Goal: Task Accomplishment & Management: Manage account settings

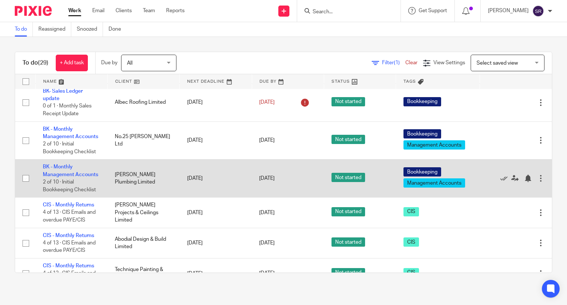
scroll to position [111, 0]
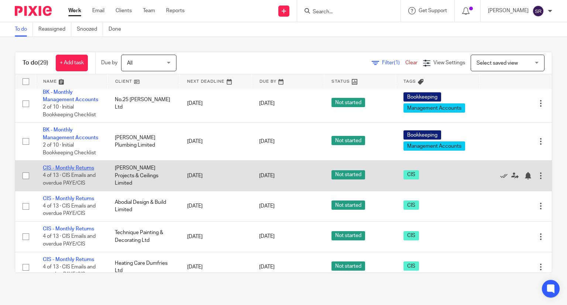
click at [89, 170] on link "CIS - Monthly Returns" at bounding box center [68, 167] width 51 height 5
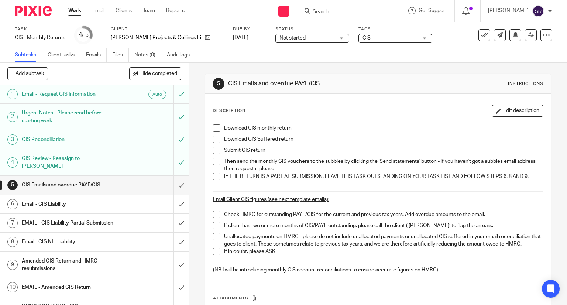
click at [215, 127] on span at bounding box center [216, 127] width 7 height 7
click at [213, 140] on span at bounding box center [216, 138] width 7 height 7
click at [213, 152] on span at bounding box center [216, 149] width 7 height 7
click at [213, 163] on span at bounding box center [216, 161] width 7 height 7
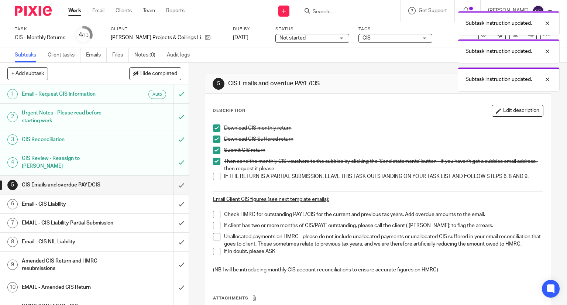
click at [214, 174] on span at bounding box center [216, 176] width 7 height 7
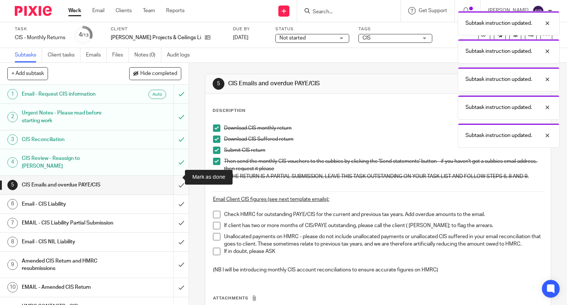
click at [173, 179] on input "submit" at bounding box center [94, 185] width 189 height 18
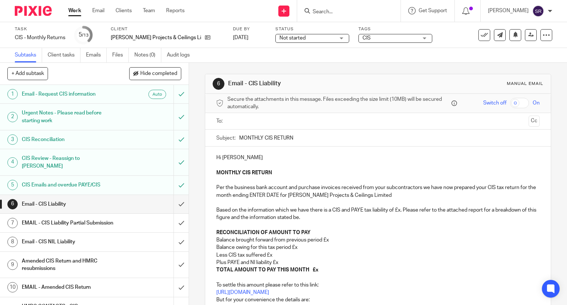
click at [46, 238] on h1 "Email - CIS NIL Liability" at bounding box center [70, 241] width 96 height 11
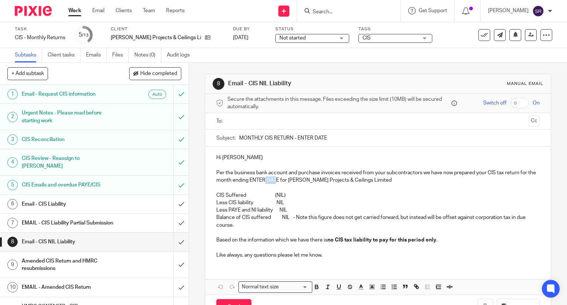
drag, startPoint x: 283, startPoint y: 180, endPoint x: 271, endPoint y: 182, distance: 12.3
click at [271, 182] on p "Per the business bank account and purchase invoices received from your subcontr…" at bounding box center [378, 176] width 324 height 15
click at [284, 182] on p "Per the business bank account and purchase invoices received from your subcontr…" at bounding box center [378, 176] width 324 height 15
drag, startPoint x: 286, startPoint y: 180, endPoint x: 256, endPoint y: 180, distance: 29.2
click at [256, 180] on p "Per the business bank account and purchase invoices received from your subcontr…" at bounding box center [378, 176] width 324 height 15
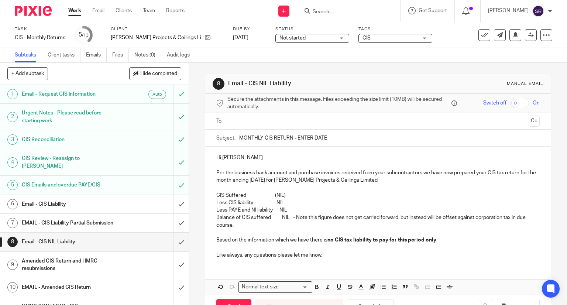
drag, startPoint x: 326, startPoint y: 137, endPoint x: 295, endPoint y: 137, distance: 31.0
click at [295, 137] on input "MONTHLY CIS RETURN - ENTER DATE" at bounding box center [389, 137] width 301 height 17
type input "MONTHLY CIS RETURN - 05th Aug 2025"
click at [239, 156] on p "Hi John" at bounding box center [378, 157] width 324 height 7
click at [252, 122] on input "text" at bounding box center [377, 121] width 295 height 8
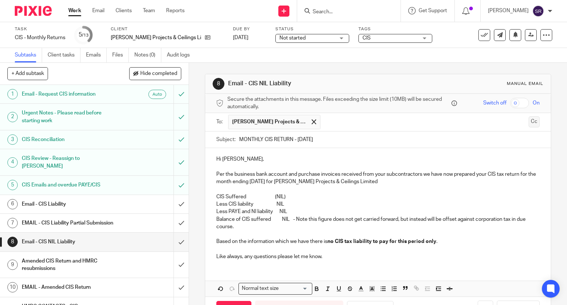
click at [528, 121] on button "Cc" at bounding box center [533, 121] width 11 height 11
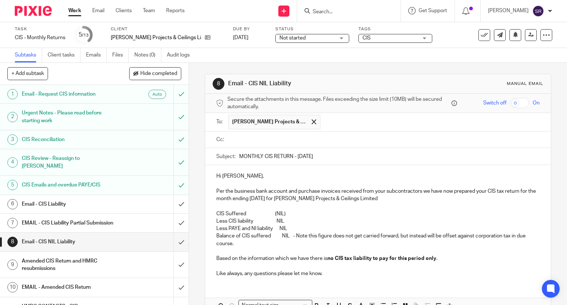
click at [308, 143] on ul at bounding box center [384, 140] width 312 height 12
click at [309, 139] on input "text" at bounding box center [383, 139] width 307 height 8
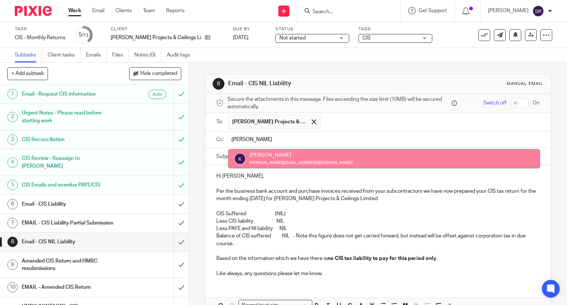
type input "kim"
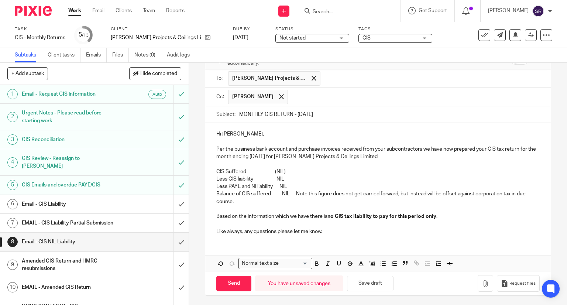
scroll to position [44, 0]
click at [481, 284] on icon "button" at bounding box center [484, 282] width 7 height 7
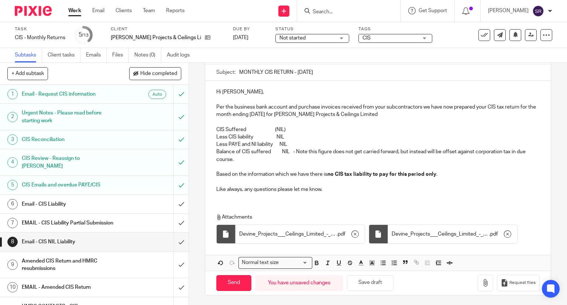
scroll to position [55, 0]
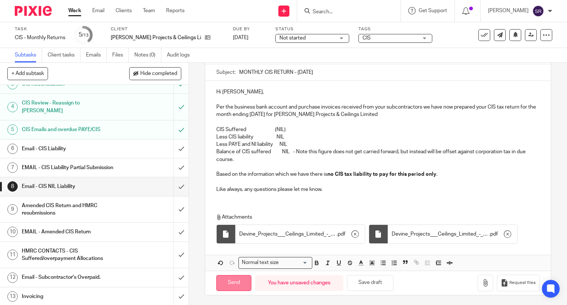
click at [221, 281] on input "Send" at bounding box center [233, 283] width 35 height 16
type input "Sent"
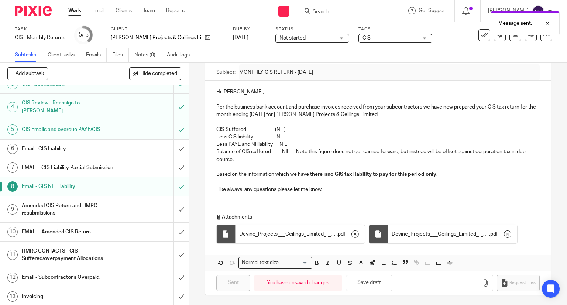
click at [40, 295] on h1 "Invoicing" at bounding box center [70, 296] width 96 height 11
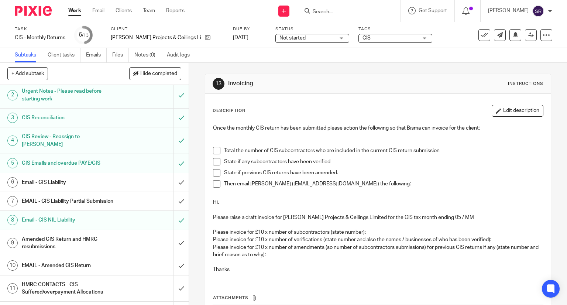
scroll to position [55, 0]
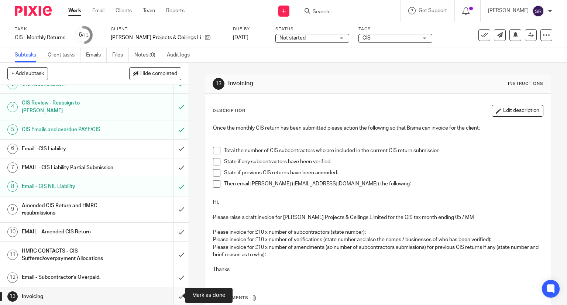
click at [173, 295] on input "submit" at bounding box center [94, 296] width 189 height 18
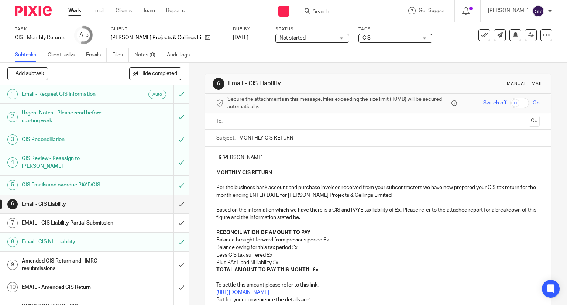
click at [478, 39] on button at bounding box center [484, 35] width 12 height 12
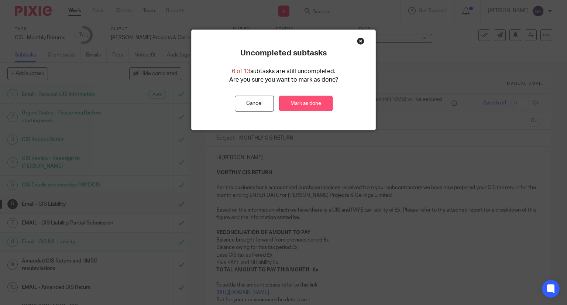
click at [308, 99] on link "Mark as done" at bounding box center [305, 104] width 53 height 16
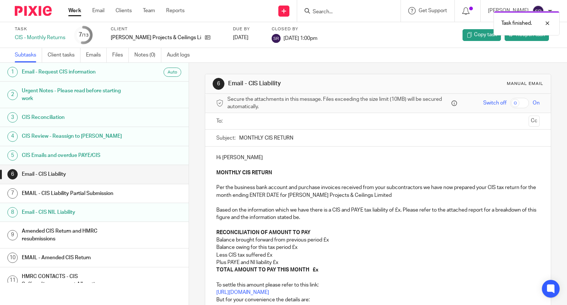
click at [71, 13] on link "Work" at bounding box center [74, 10] width 13 height 7
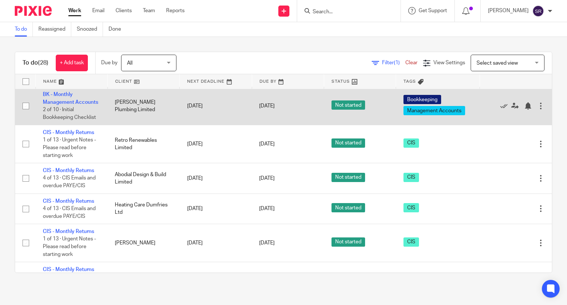
scroll to position [148, 0]
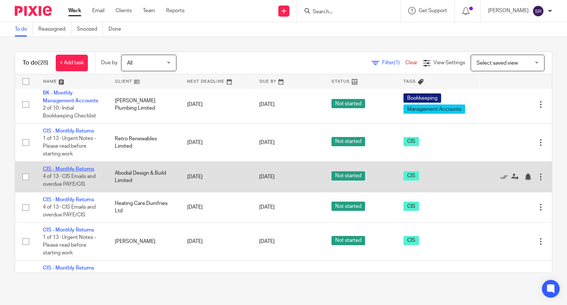
click at [69, 172] on link "CIS - Monthly Returns" at bounding box center [68, 168] width 51 height 5
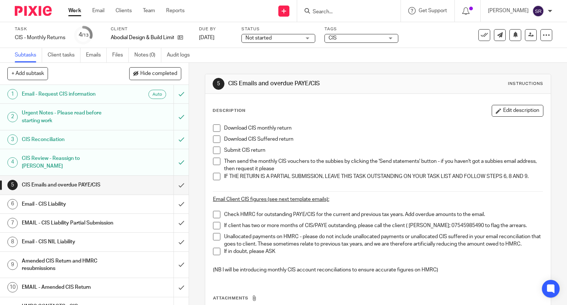
click at [217, 124] on span at bounding box center [216, 127] width 7 height 7
click at [213, 137] on span at bounding box center [216, 138] width 7 height 7
click at [213, 146] on span at bounding box center [216, 149] width 7 height 7
click at [213, 160] on span at bounding box center [216, 161] width 7 height 7
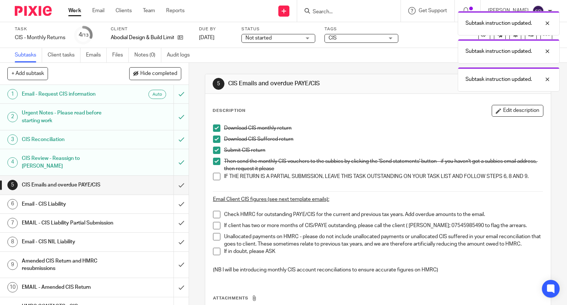
click at [213, 173] on span at bounding box center [216, 176] width 7 height 7
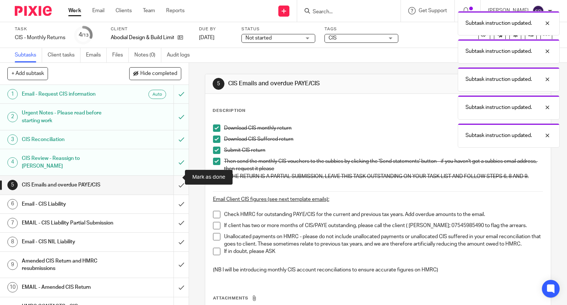
click at [173, 176] on input "submit" at bounding box center [94, 185] width 189 height 18
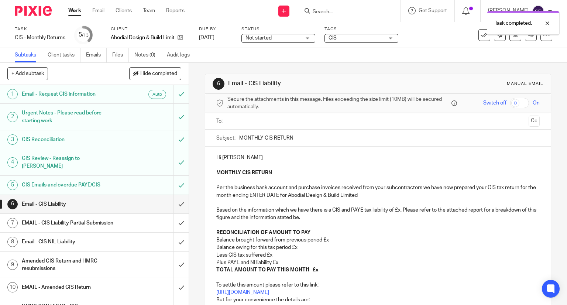
click at [69, 242] on h1 "Email - CIS NIL Liability" at bounding box center [70, 241] width 96 height 11
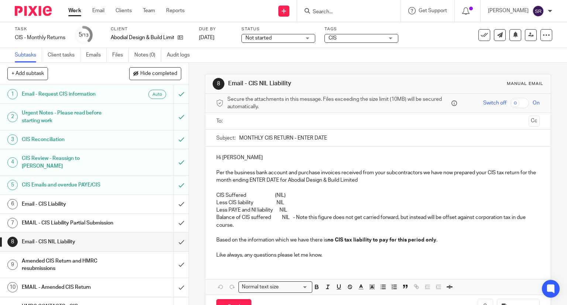
click at [293, 186] on p at bounding box center [378, 187] width 324 height 7
drag, startPoint x: 285, startPoint y: 179, endPoint x: 257, endPoint y: 181, distance: 28.1
click at [257, 181] on p "Per the business bank account and purchase invoices received from your subcontr…" at bounding box center [378, 176] width 324 height 15
drag, startPoint x: 293, startPoint y: 136, endPoint x: 356, endPoint y: 136, distance: 63.1
click at [354, 136] on input "MONTHLY CIS RETURN - ENTER DATE" at bounding box center [389, 137] width 301 height 17
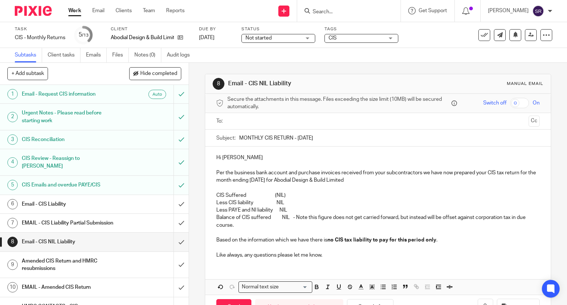
type input "MONTHLY CIS RETURN - [DATE]"
click at [286, 122] on input "text" at bounding box center [377, 121] width 295 height 8
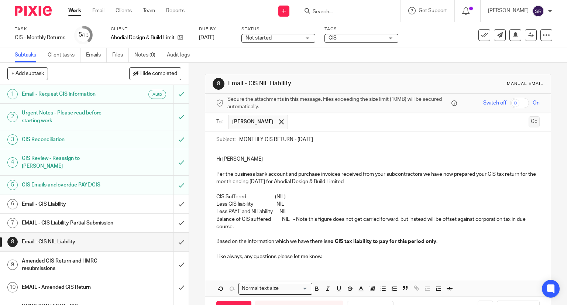
click at [528, 119] on button "Cc" at bounding box center [533, 121] width 11 height 11
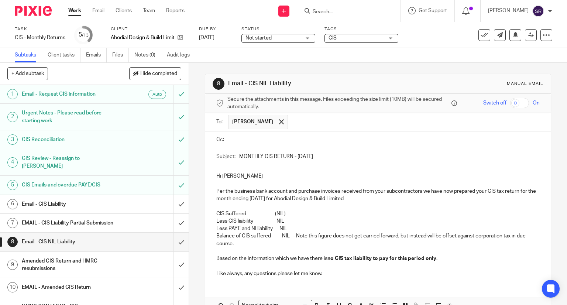
click at [272, 148] on input "MONTHLY CIS RETURN - 05th Aug 2025" at bounding box center [389, 156] width 301 height 17
click at [269, 139] on input "text" at bounding box center [383, 139] width 307 height 8
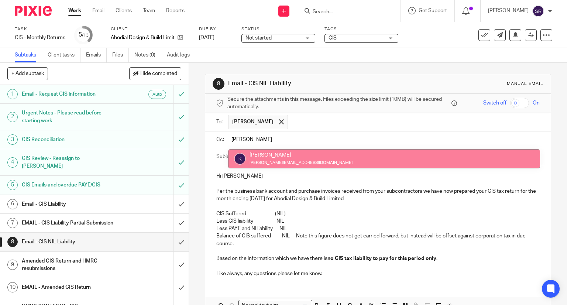
type input "Kim"
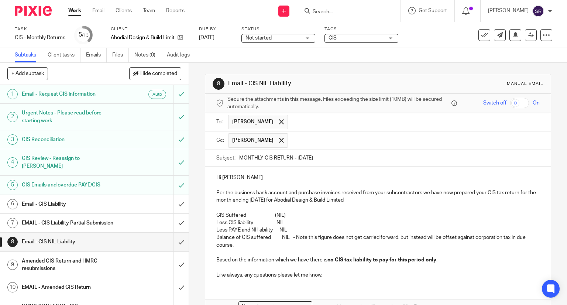
scroll to position [44, 0]
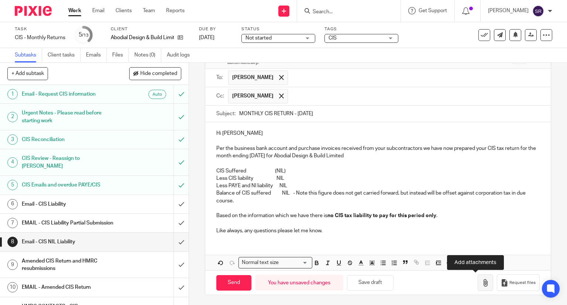
click at [481, 280] on icon "button" at bounding box center [484, 282] width 7 height 7
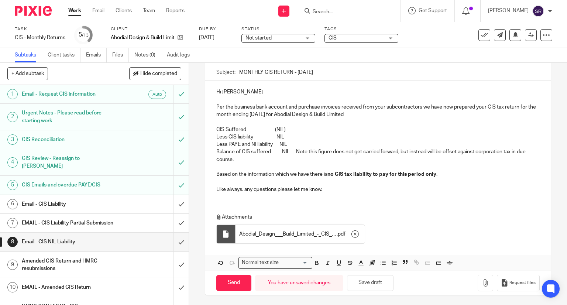
scroll to position [55, 0]
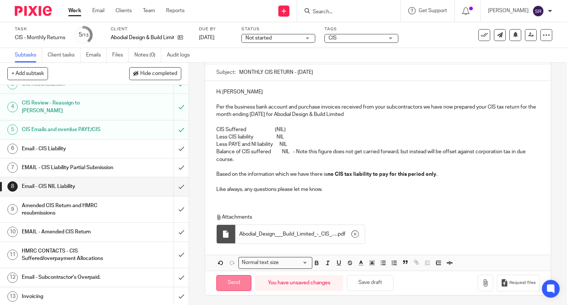
click at [219, 279] on input "Send" at bounding box center [233, 283] width 35 height 16
type input "Sent"
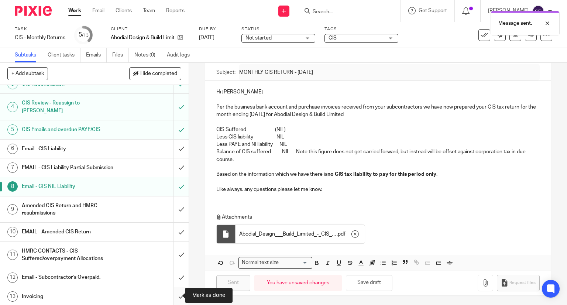
click at [174, 294] on input "submit" at bounding box center [94, 296] width 189 height 18
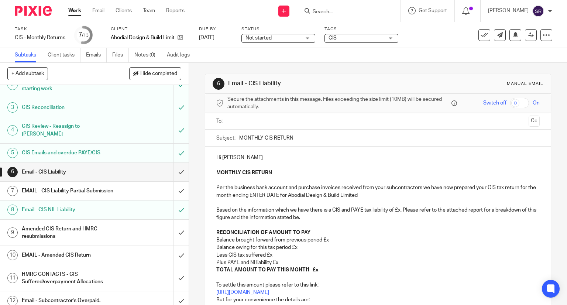
scroll to position [55, 0]
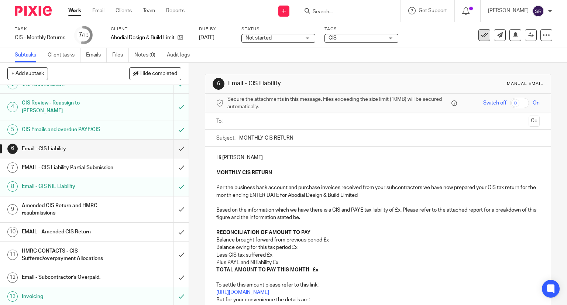
click at [481, 39] on button at bounding box center [484, 35] width 12 height 12
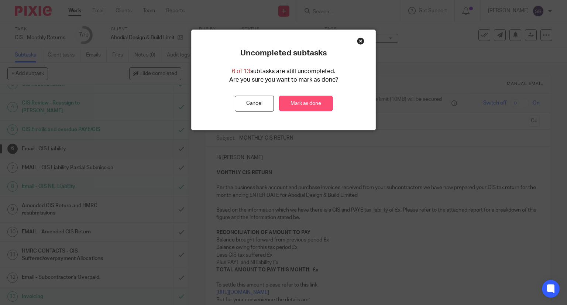
click at [320, 107] on link "Mark as done" at bounding box center [305, 104] width 53 height 16
click at [303, 105] on link "Mark as done" at bounding box center [305, 104] width 53 height 16
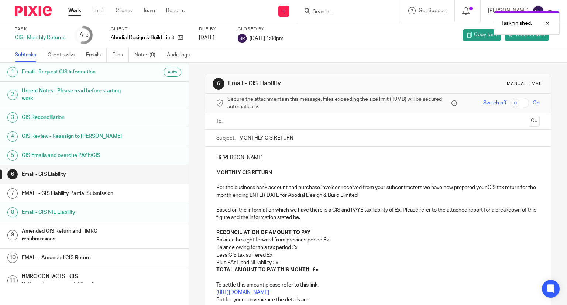
click at [70, 14] on link "Work" at bounding box center [74, 10] width 13 height 7
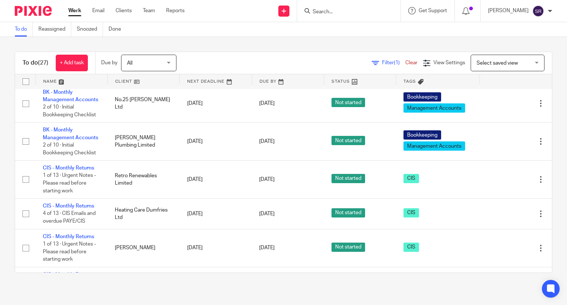
scroll to position [148, 0]
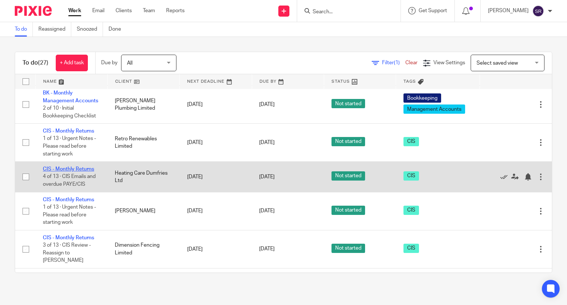
click at [82, 172] on link "CIS - Monthly Returns" at bounding box center [68, 168] width 51 height 5
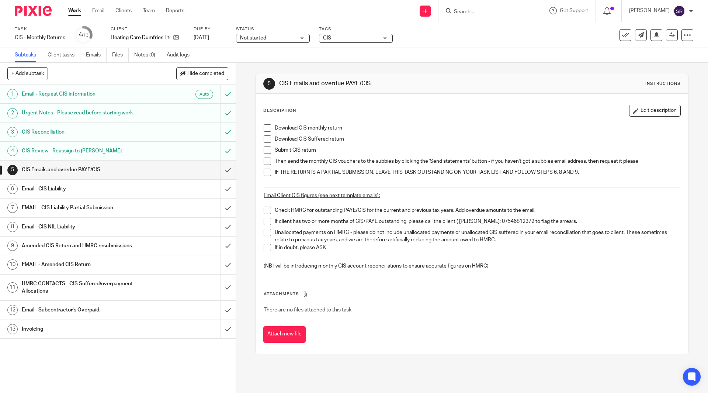
click at [267, 127] on span at bounding box center [267, 127] width 7 height 7
click at [267, 135] on li "Download CIS monthly return" at bounding box center [472, 129] width 416 height 11
click at [265, 140] on span at bounding box center [267, 138] width 7 height 7
click at [265, 145] on li "Download CIS Suffered return" at bounding box center [472, 140] width 416 height 11
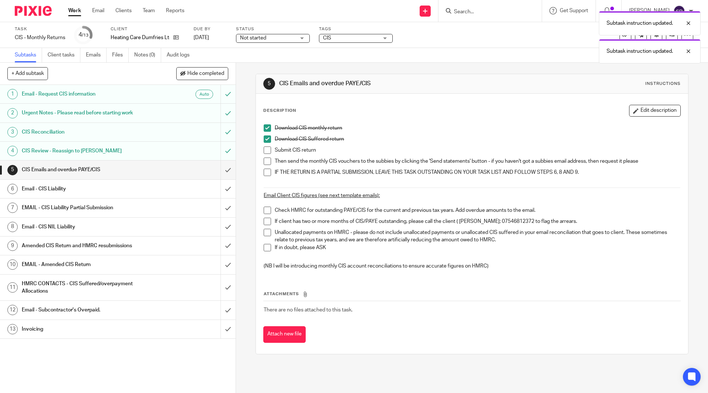
click at [264, 150] on span at bounding box center [267, 149] width 7 height 7
click at [265, 158] on ul "Download CIS monthly return Download CIS Suffered return Submit CIS return Then…" at bounding box center [472, 153] width 416 height 59
click at [266, 165] on li "Then send the monthly CIS vouchers to the subbies by clicking the 'Send stateme…" at bounding box center [472, 163] width 416 height 11
click at [266, 171] on span at bounding box center [267, 172] width 7 height 7
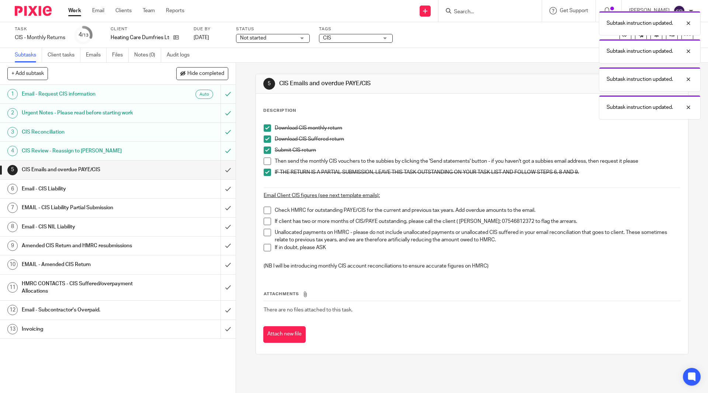
click at [266, 161] on span at bounding box center [267, 161] width 7 height 7
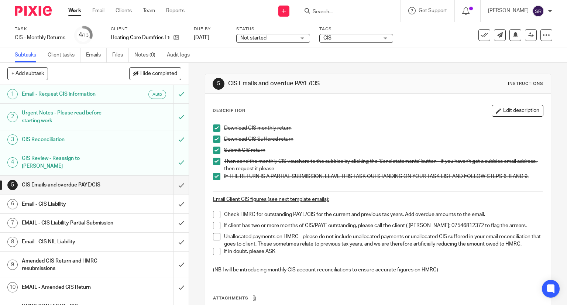
click at [69, 198] on h1 "Email - CIS Liability" at bounding box center [70, 203] width 96 height 11
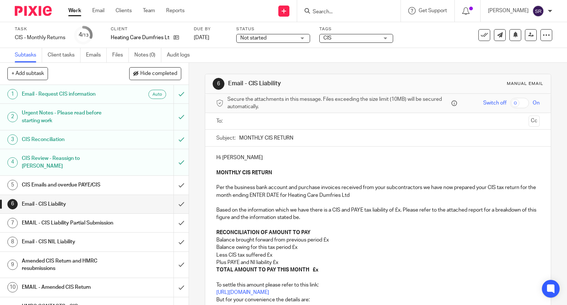
click at [331, 239] on p "Balance brought forward from previous period £x" at bounding box center [378, 239] width 324 height 7
click at [297, 246] on p "Balance owing for this tax period £x" at bounding box center [378, 246] width 324 height 7
click at [276, 254] on p "Less CIS tax suffered £x" at bounding box center [378, 254] width 324 height 7
click at [277, 263] on p "Plus PAYE and NI liability £x" at bounding box center [378, 262] width 324 height 7
click at [279, 260] on p "Plus PAYE and NI liability £" at bounding box center [378, 262] width 324 height 7
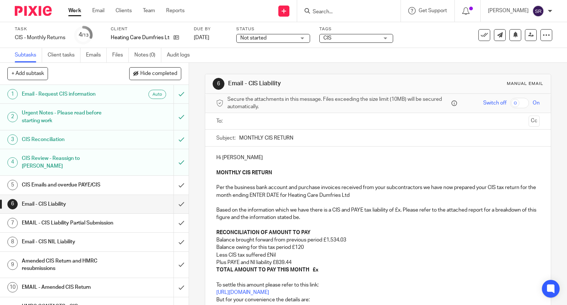
click at [319, 267] on p "TOTAL AMOUNT TO PAY THIS MONTH £x" at bounding box center [378, 269] width 324 height 7
click at [399, 210] on p "MONTHLY CIS RETURN Per the business bank account and purchase invoices received…" at bounding box center [378, 202] width 324 height 67
drag, startPoint x: 286, startPoint y: 195, endPoint x: 256, endPoint y: 195, distance: 29.1
click at [256, 195] on p "MONTHLY CIS RETURN Per the business bank account and purchase invoices received…" at bounding box center [378, 202] width 324 height 67
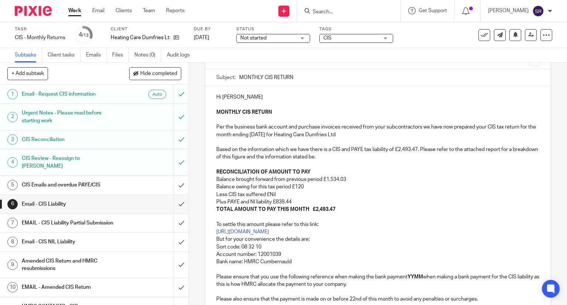
scroll to position [74, 0]
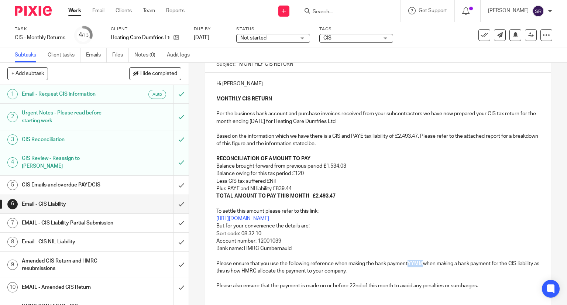
drag, startPoint x: 422, startPoint y: 263, endPoint x: 407, endPoint y: 264, distance: 14.8
click at [407, 264] on p "To settle this amount please refer to this link: https://www.gov.uk/pay-paye-ta…" at bounding box center [378, 237] width 324 height 75
click at [405, 262] on p "To settle this amount please refer to this link: https://www.gov.uk/pay-paye-ta…" at bounding box center [378, 237] width 324 height 75
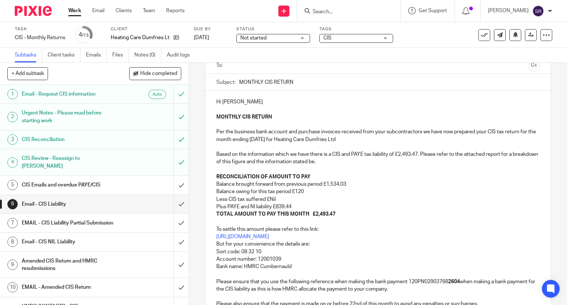
scroll to position [19, 0]
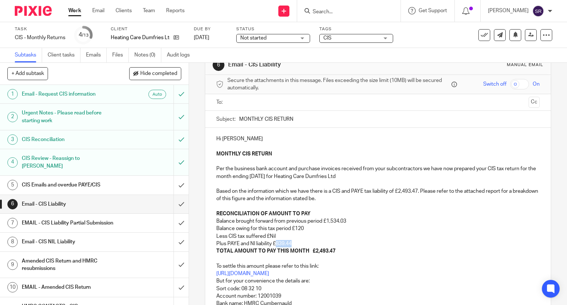
drag, startPoint x: 291, startPoint y: 243, endPoint x: 274, endPoint y: 243, distance: 16.6
click at [274, 243] on p "Plus PAYE and NI liability £839.44" at bounding box center [378, 243] width 324 height 7
click at [497, 240] on p "Plus PAYE and NI liability £Nil" at bounding box center [378, 243] width 324 height 7
click at [432, 214] on p "MONTHLY CIS RETURN Per the business bank account and purchase invoices received…" at bounding box center [378, 183] width 324 height 67
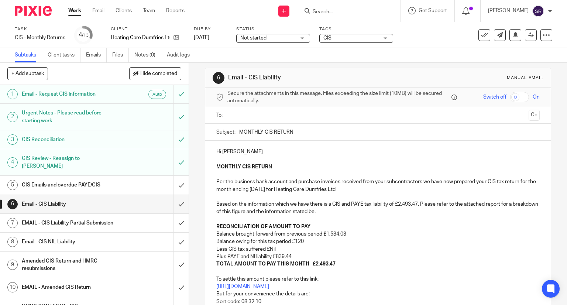
scroll to position [0, 0]
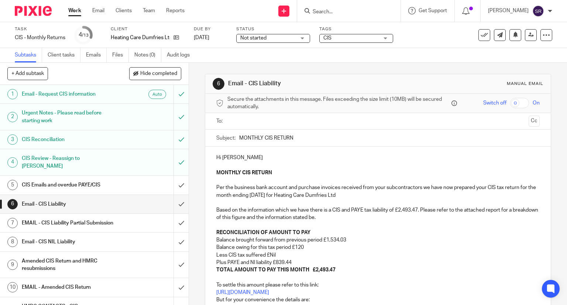
click at [297, 120] on input "text" at bounding box center [377, 121] width 295 height 8
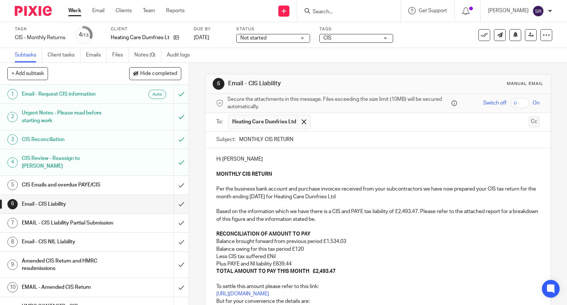
click at [528, 122] on button "Cc" at bounding box center [533, 121] width 11 height 11
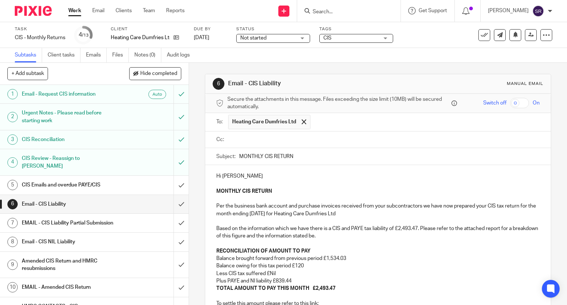
click at [319, 144] on ul at bounding box center [384, 140] width 312 height 12
click at [318, 141] on input "text" at bounding box center [383, 139] width 307 height 8
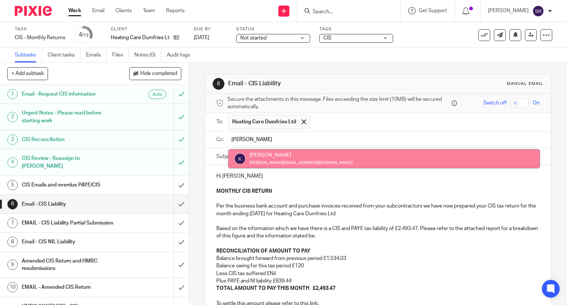
type input "Kim"
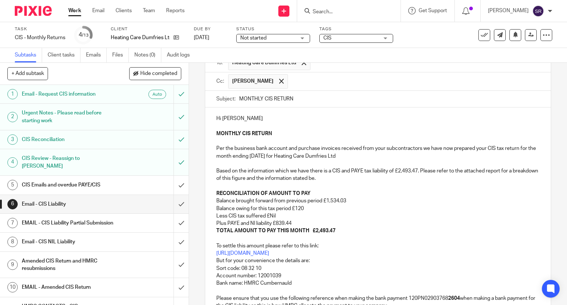
scroll to position [149, 0]
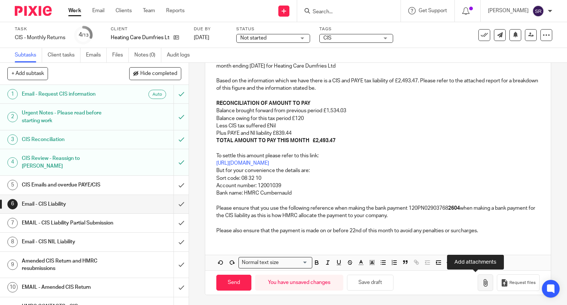
click at [481, 284] on icon "button" at bounding box center [484, 282] width 7 height 7
click at [477, 278] on button "button" at bounding box center [484, 282] width 15 height 17
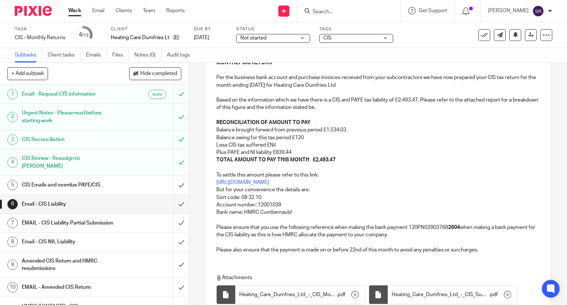
scroll to position [190, 0]
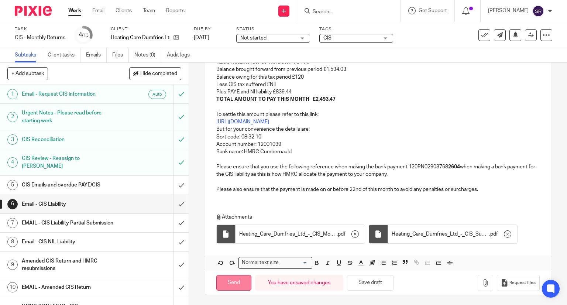
click at [240, 277] on input "Send" at bounding box center [233, 283] width 35 height 16
type input "Sent"
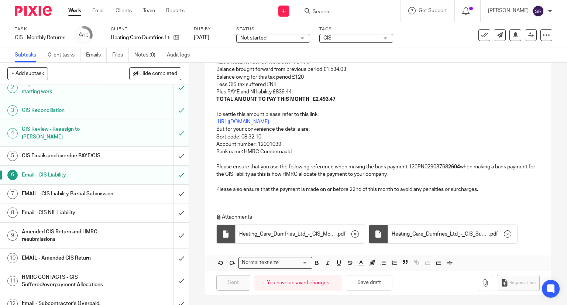
scroll to position [55, 0]
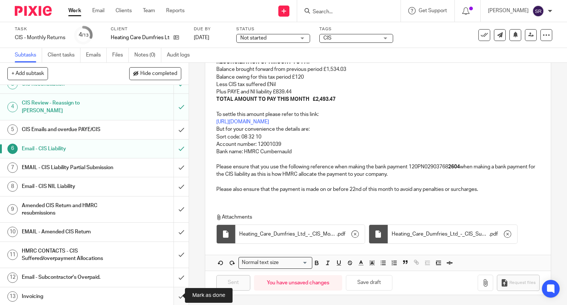
click at [173, 296] on input "submit" at bounding box center [94, 296] width 189 height 18
click at [480, 33] on icon at bounding box center [483, 34] width 7 height 7
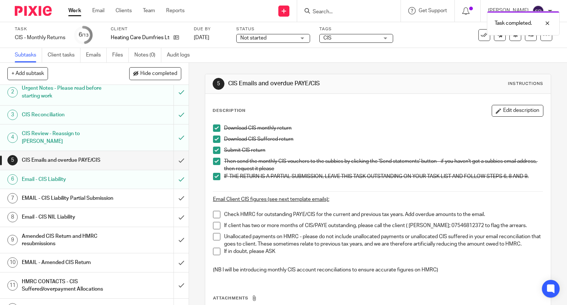
scroll to position [55, 0]
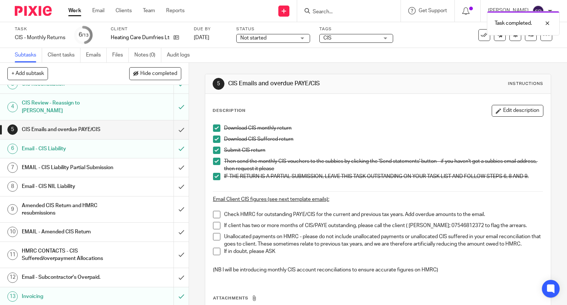
click at [477, 34] on div "Task completed." at bounding box center [421, 21] width 276 height 28
click at [549, 24] on div at bounding box center [542, 23] width 20 height 9
click at [480, 36] on icon at bounding box center [483, 34] width 7 height 7
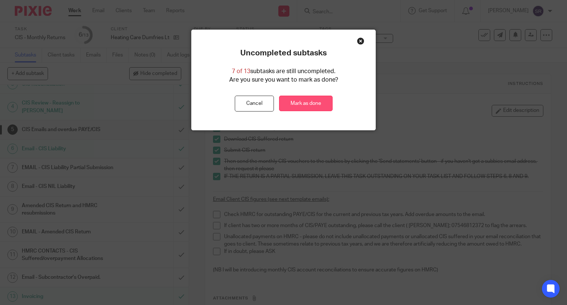
click at [301, 96] on link "Mark as done" at bounding box center [305, 104] width 53 height 16
click at [300, 101] on link "Mark as done" at bounding box center [305, 104] width 53 height 16
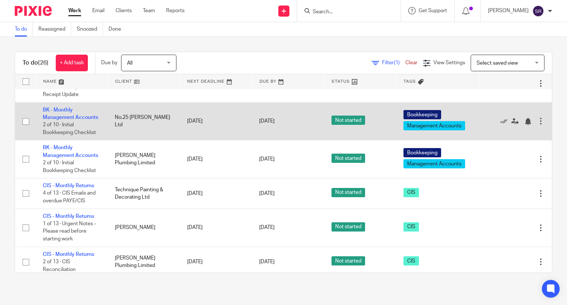
scroll to position [111, 0]
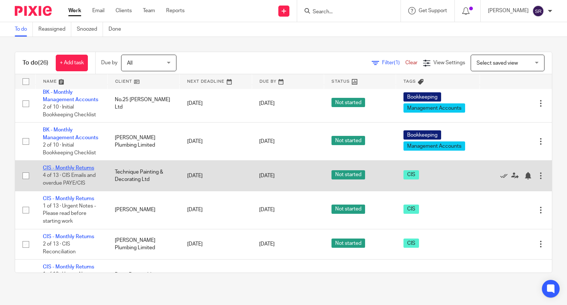
click at [81, 170] on link "CIS - Monthly Returns" at bounding box center [68, 167] width 51 height 5
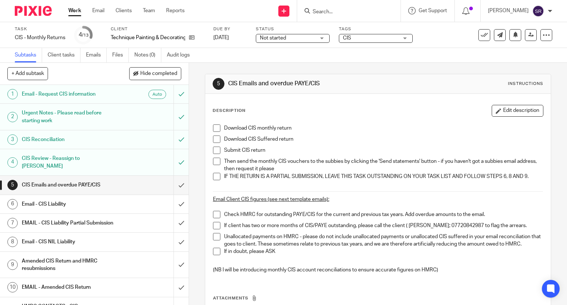
click at [214, 127] on span at bounding box center [216, 127] width 7 height 7
click at [214, 135] on span at bounding box center [216, 138] width 7 height 7
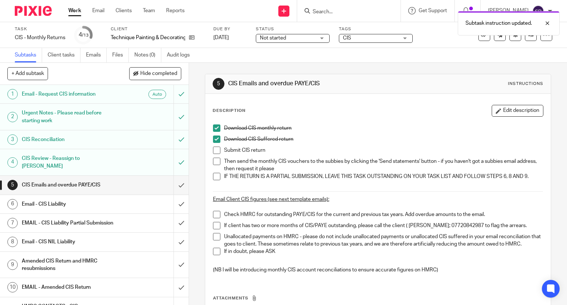
click at [214, 148] on span at bounding box center [216, 149] width 7 height 7
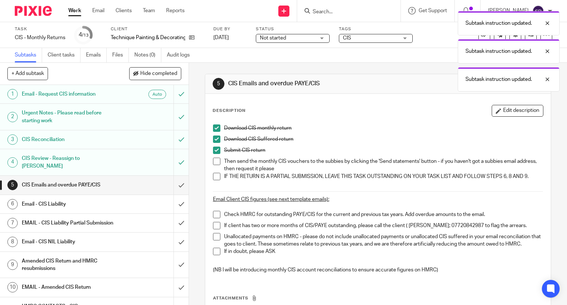
click at [213, 158] on span at bounding box center [216, 161] width 7 height 7
click at [218, 174] on li "IF THE RETURN IS A PARTIAL SUBMISSION, LEAVE THIS TASK OUTSTANDING ON YOUR TASK…" at bounding box center [378, 180] width 330 height 15
click at [215, 174] on span at bounding box center [216, 176] width 7 height 7
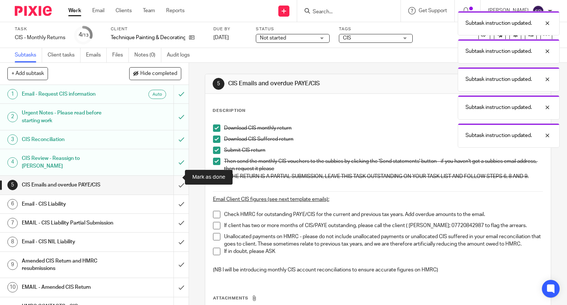
click at [171, 178] on input "submit" at bounding box center [94, 185] width 189 height 18
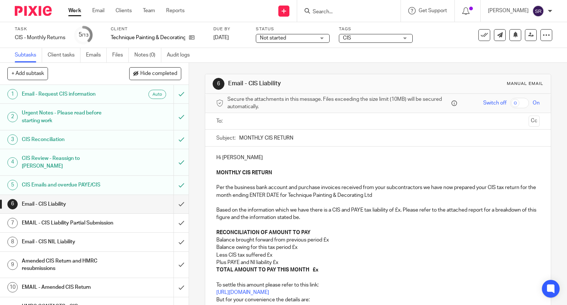
click at [380, 75] on div "6 Email - CIS Liability Manual email" at bounding box center [378, 84] width 346 height 20
click at [56, 243] on h1 "Email - CIS NIL Liability" at bounding box center [70, 241] width 96 height 11
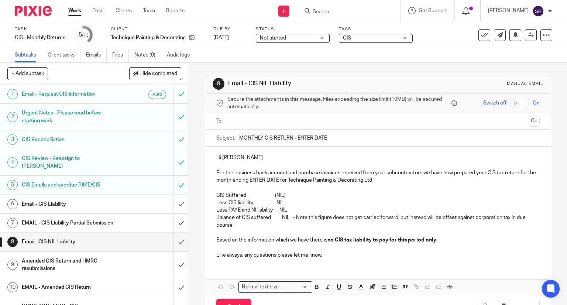
drag, startPoint x: 326, startPoint y: 138, endPoint x: 295, endPoint y: 135, distance: 31.2
click at [295, 135] on input "MONTHLY CIS RETURN - ENTER DATE" at bounding box center [389, 137] width 301 height 17
drag, startPoint x: 334, startPoint y: 135, endPoint x: 294, endPoint y: 136, distance: 39.5
click at [294, 136] on input "MONTHLY CIS RETURN - [DATE]" at bounding box center [389, 137] width 301 height 17
type input "MONTHLY CIS RETURN - [DATE]"
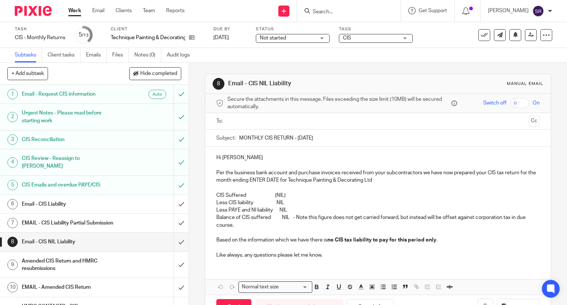
click at [285, 179] on p "Per the business bank account and purchase invoices received from your subcontr…" at bounding box center [378, 176] width 324 height 15
drag, startPoint x: 285, startPoint y: 181, endPoint x: 257, endPoint y: 177, distance: 28.2
click at [257, 177] on p "Per the business bank account and purchase invoices received from your subcontr…" at bounding box center [378, 176] width 324 height 15
click at [256, 120] on input "text" at bounding box center [377, 121] width 295 height 8
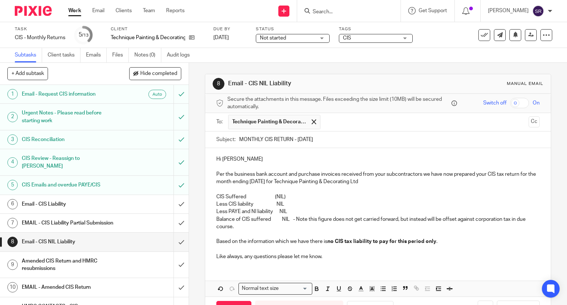
click at [528, 122] on button "Cc" at bounding box center [533, 121] width 11 height 11
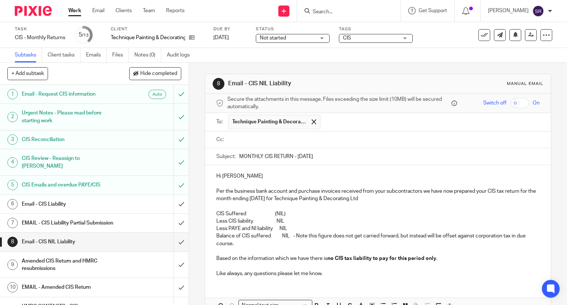
click at [348, 130] on ul "Technique Painting & Decorating Ltd" at bounding box center [384, 122] width 312 height 18
click at [347, 133] on div at bounding box center [384, 139] width 312 height 17
click at [347, 136] on input "text" at bounding box center [383, 139] width 307 height 8
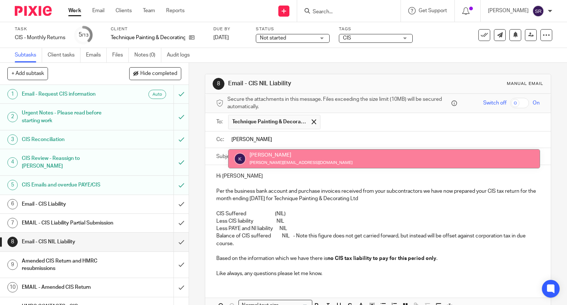
type input "kim"
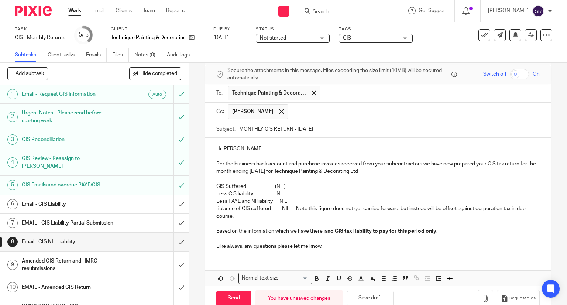
scroll to position [37, 0]
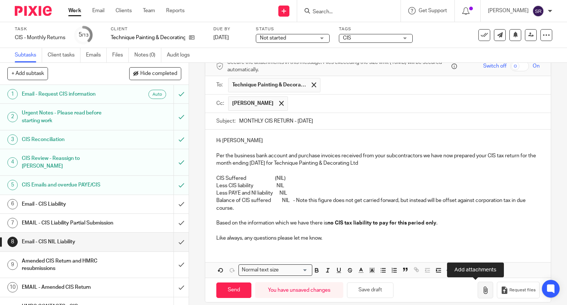
click at [481, 288] on icon "button" at bounding box center [484, 289] width 7 height 7
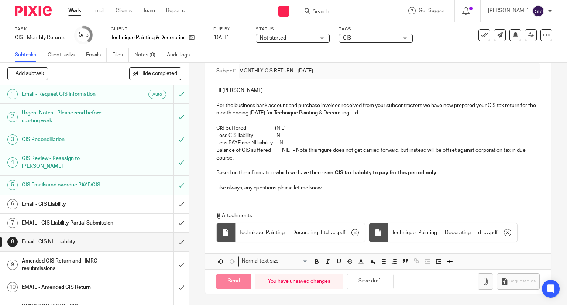
scroll to position [86, 0]
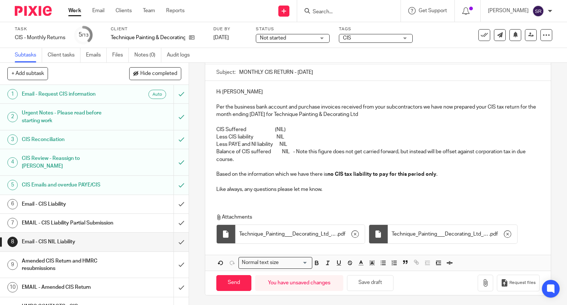
drag, startPoint x: 238, startPoint y: 281, endPoint x: 254, endPoint y: 286, distance: 17.5
click at [251, 286] on div "Send You have unsaved changes Save draft" at bounding box center [304, 283] width 177 height 16
click at [239, 275] on input "Send" at bounding box center [233, 283] width 35 height 16
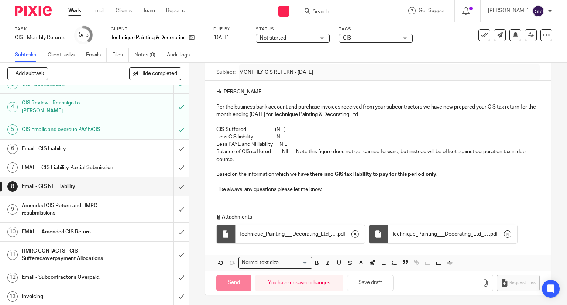
type input "Sent"
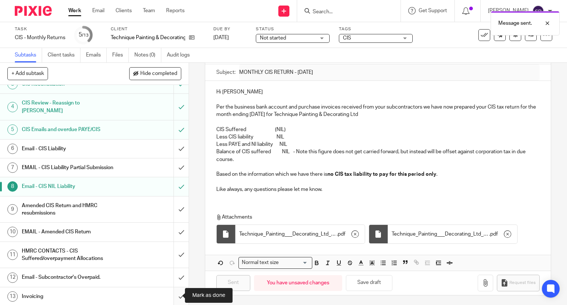
click at [174, 296] on input "submit" at bounding box center [94, 296] width 189 height 18
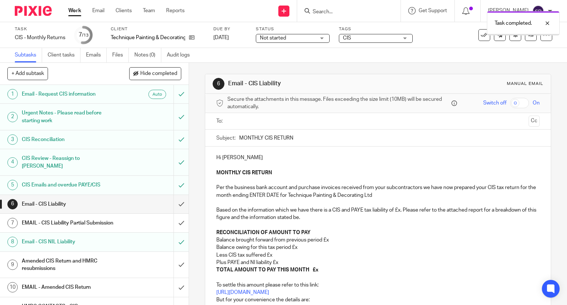
click at [480, 37] on icon at bounding box center [483, 34] width 7 height 7
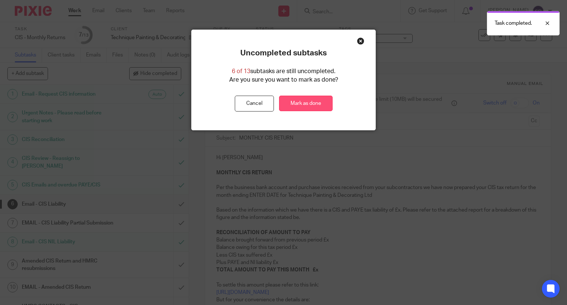
click at [295, 106] on link "Mark as done" at bounding box center [305, 104] width 53 height 16
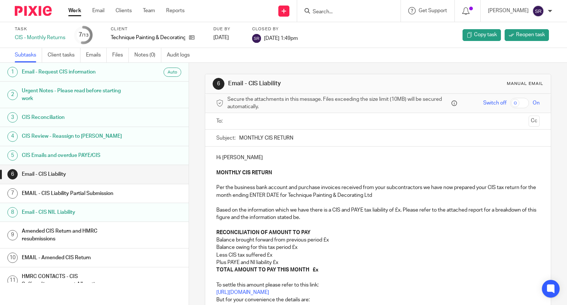
click at [81, 12] on link "Work" at bounding box center [74, 10] width 13 height 7
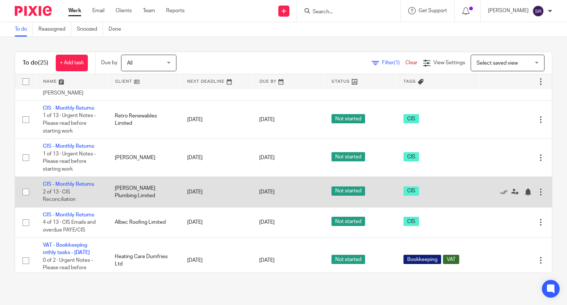
scroll to position [221, 0]
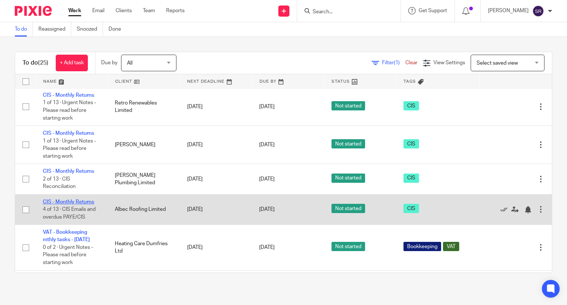
click at [81, 204] on link "CIS - Monthly Returns" at bounding box center [68, 201] width 51 height 5
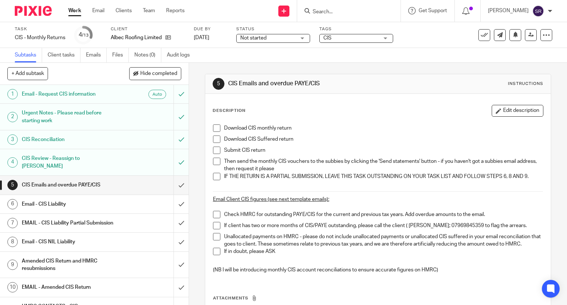
click at [209, 129] on div "Download CIS monthly return Download CIS Suffered return Submit CIS return Then…" at bounding box center [378, 200] width 338 height 159
click at [213, 130] on span at bounding box center [216, 127] width 7 height 7
click at [214, 139] on span at bounding box center [216, 138] width 7 height 7
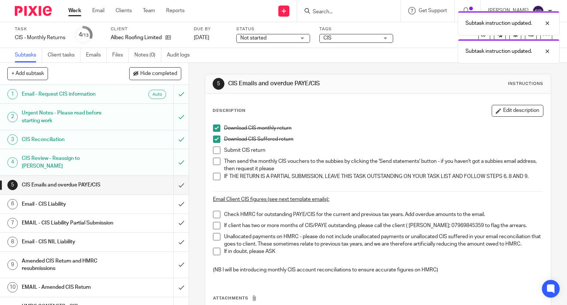
drag, startPoint x: 214, startPoint y: 151, endPoint x: 214, endPoint y: 159, distance: 8.1
click at [214, 151] on span at bounding box center [216, 149] width 7 height 7
click at [214, 175] on span at bounding box center [216, 176] width 7 height 7
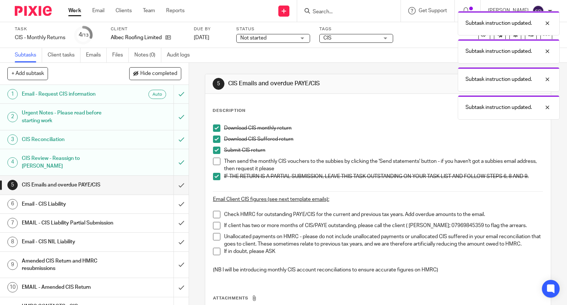
click at [213, 160] on span at bounding box center [216, 161] width 7 height 7
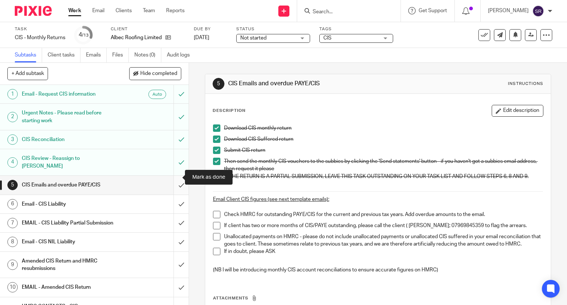
click at [173, 176] on input "submit" at bounding box center [94, 185] width 189 height 18
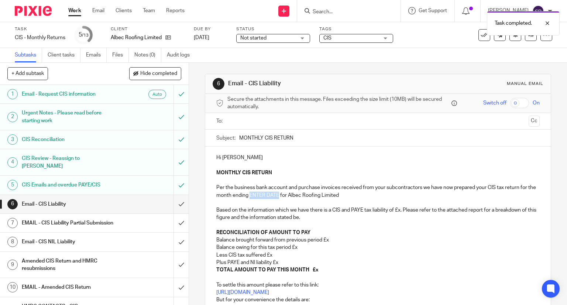
drag, startPoint x: 284, startPoint y: 196, endPoint x: 257, endPoint y: 196, distance: 27.7
click at [257, 196] on p "MONTHLY CIS RETURN Per the business bank account and purchase invoices received…" at bounding box center [378, 202] width 324 height 67
click at [329, 239] on p "Balance brought forward from previous period £x" at bounding box center [378, 239] width 324 height 7
click at [311, 248] on p "Balance owing for this tax period £x" at bounding box center [378, 246] width 324 height 7
click at [280, 256] on p "Less CIS tax suffered £x" at bounding box center [378, 254] width 324 height 7
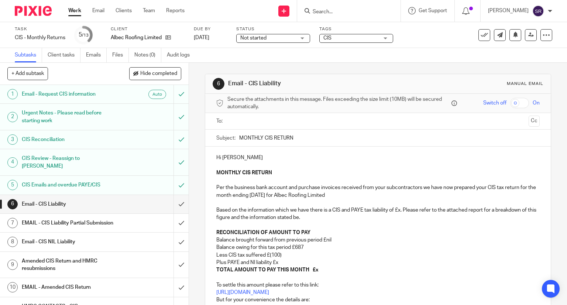
click at [285, 262] on p "Plus PAYE and NI liability £x" at bounding box center [378, 262] width 324 height 7
click at [320, 270] on p "TOTAL AMOUNT TO PAY THIS MONTH £x" at bounding box center [378, 269] width 324 height 7
click at [400, 209] on p "MONTHLY CIS RETURN Per the business bank account and purchase invoices received…" at bounding box center [378, 202] width 324 height 67
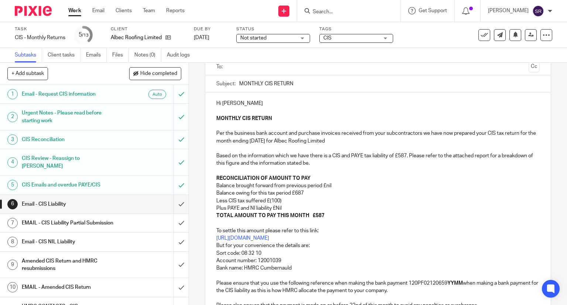
scroll to position [111, 0]
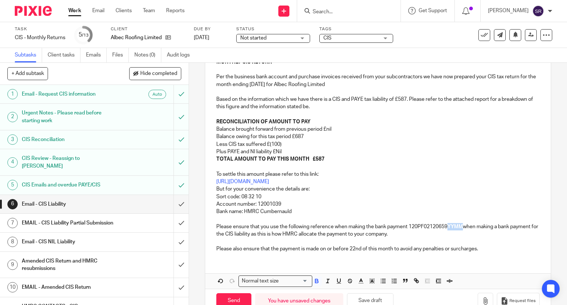
drag, startPoint x: 462, startPoint y: 227, endPoint x: 447, endPoint y: 226, distance: 14.4
click at [447, 226] on strong "YYMM" at bounding box center [454, 226] width 15 height 5
click at [453, 228] on strong "2506" at bounding box center [453, 226] width 12 height 5
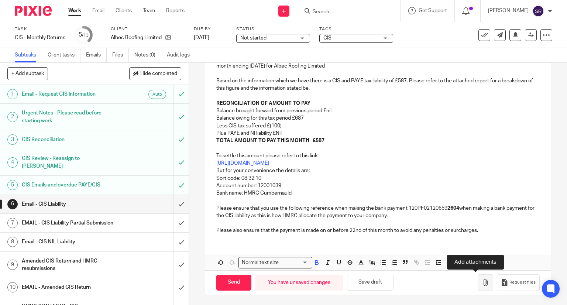
click at [481, 281] on button "button" at bounding box center [484, 282] width 15 height 17
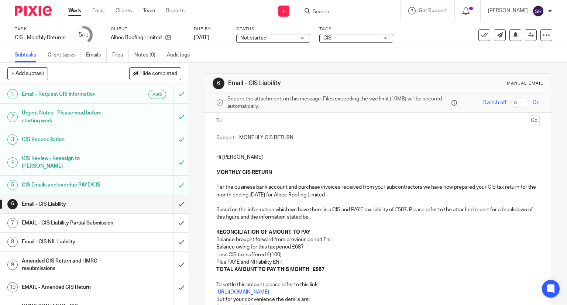
scroll to position [0, 0]
click at [272, 118] on input "text" at bounding box center [377, 121] width 295 height 8
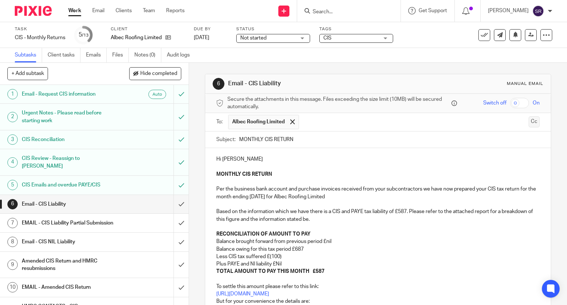
click at [528, 119] on button "Cc" at bounding box center [533, 121] width 11 height 11
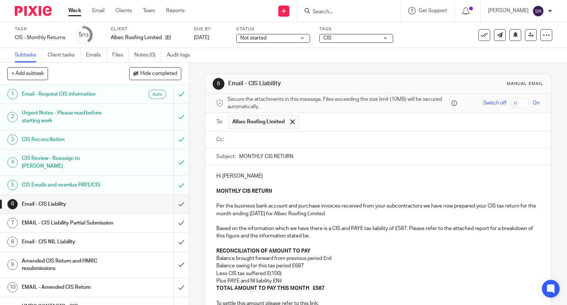
click at [381, 141] on input "text" at bounding box center [383, 139] width 307 height 8
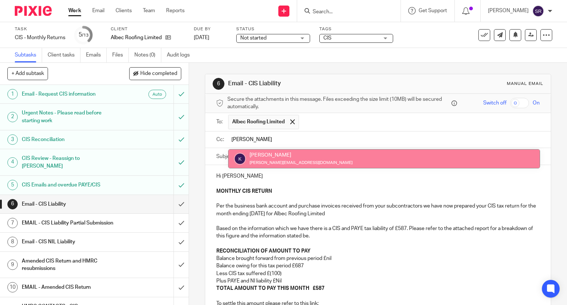
type input "Kim"
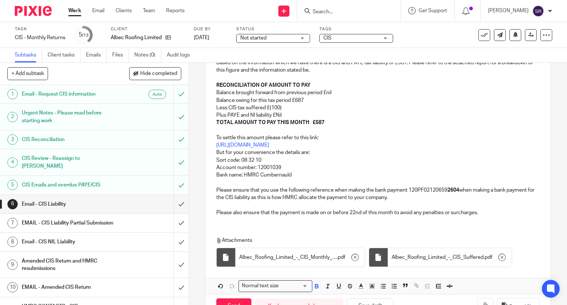
scroll to position [190, 0]
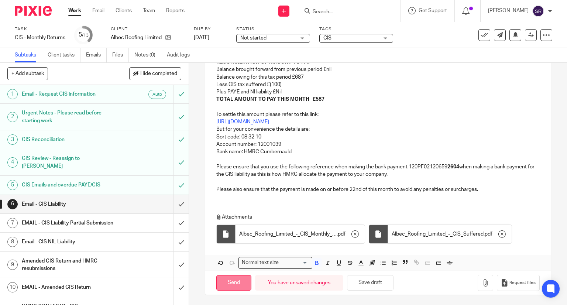
click at [239, 282] on input "Send" at bounding box center [233, 283] width 35 height 16
type input "Sent"
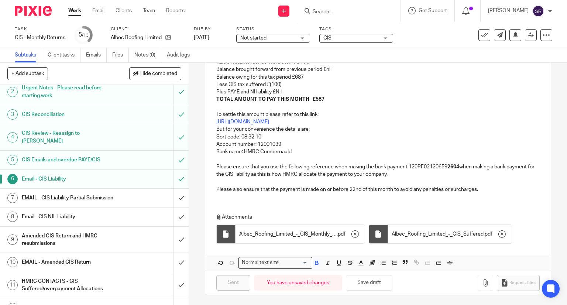
scroll to position [55, 0]
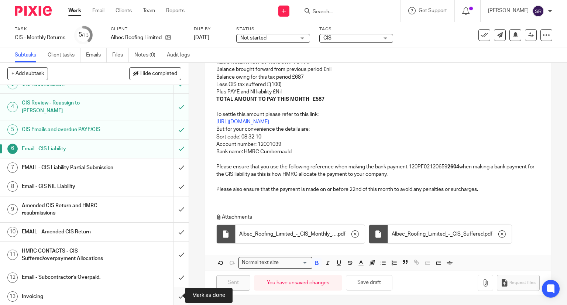
click at [173, 297] on input "submit" at bounding box center [94, 296] width 189 height 18
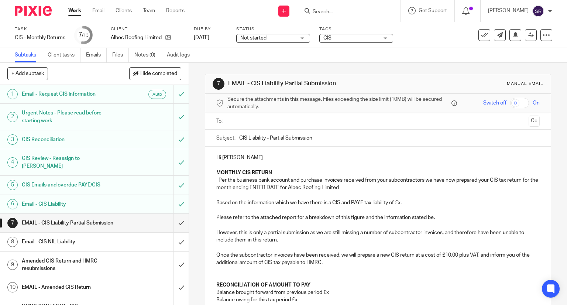
click at [79, 14] on link "Work" at bounding box center [74, 10] width 13 height 7
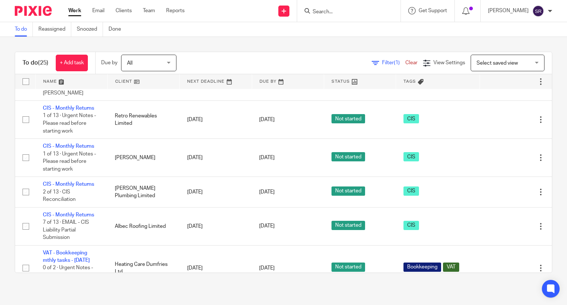
scroll to position [221, 0]
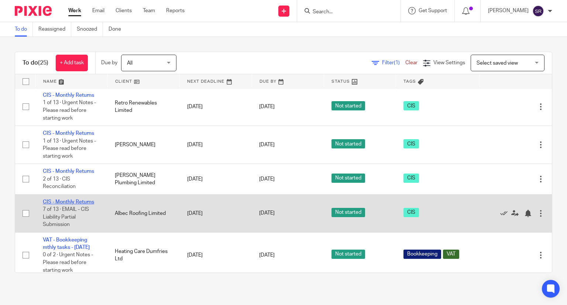
click at [78, 204] on link "CIS - Monthly Returns" at bounding box center [68, 201] width 51 height 5
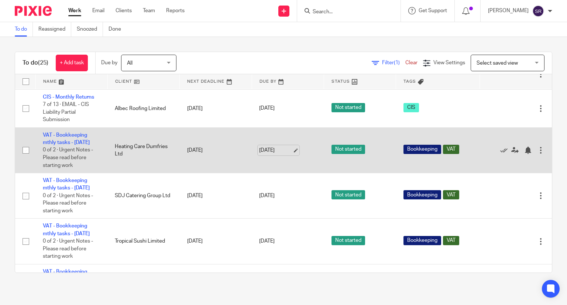
scroll to position [332, 0]
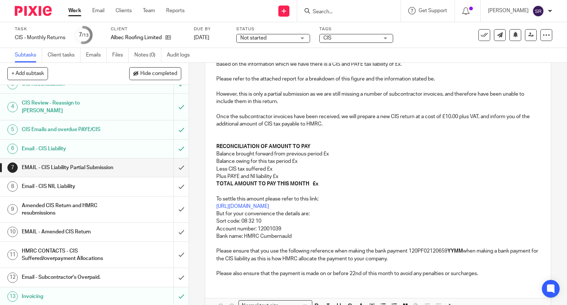
scroll to position [108, 0]
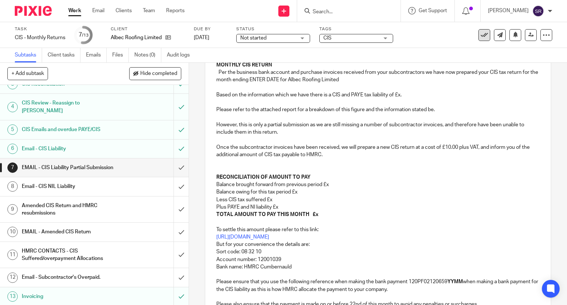
click at [480, 31] on icon at bounding box center [483, 34] width 7 height 7
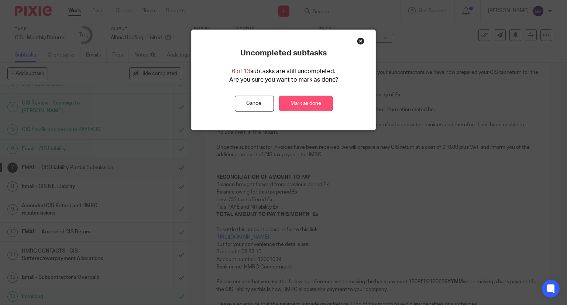
click at [323, 102] on link "Mark as done" at bounding box center [305, 104] width 53 height 16
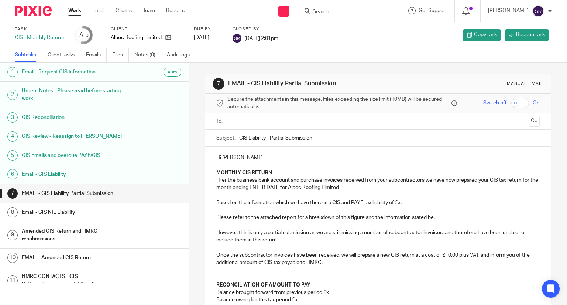
click at [360, 11] on input "Search" at bounding box center [345, 12] width 66 height 7
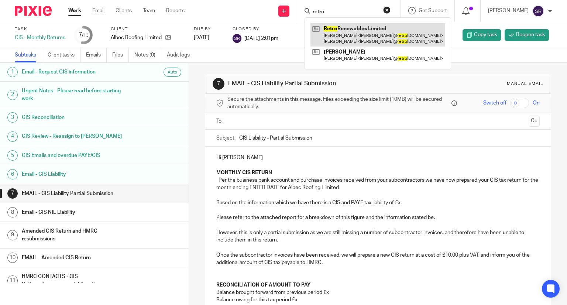
type input "retro"
click at [360, 33] on link at bounding box center [377, 34] width 135 height 23
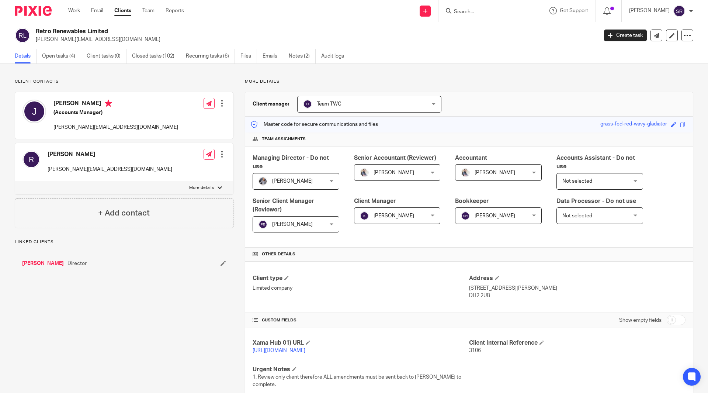
click at [266, 56] on link "Emails" at bounding box center [273, 56] width 21 height 14
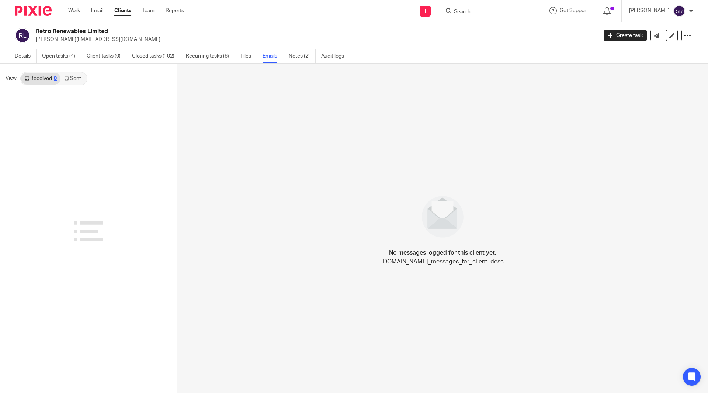
click at [65, 82] on link "Sent" at bounding box center [74, 79] width 26 height 12
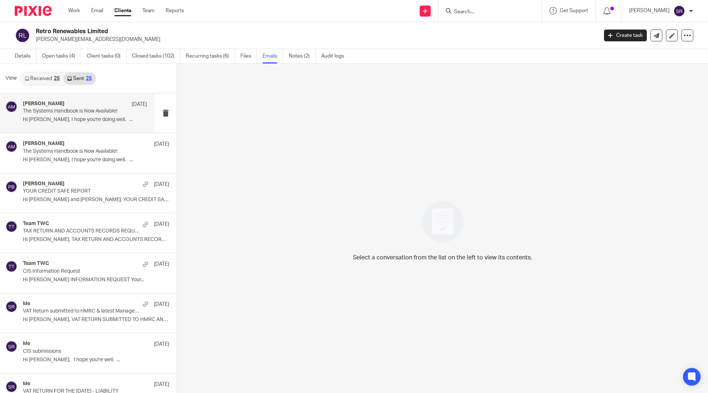
click at [58, 104] on div "Aaron Mcleish 7 Aug" at bounding box center [85, 104] width 124 height 7
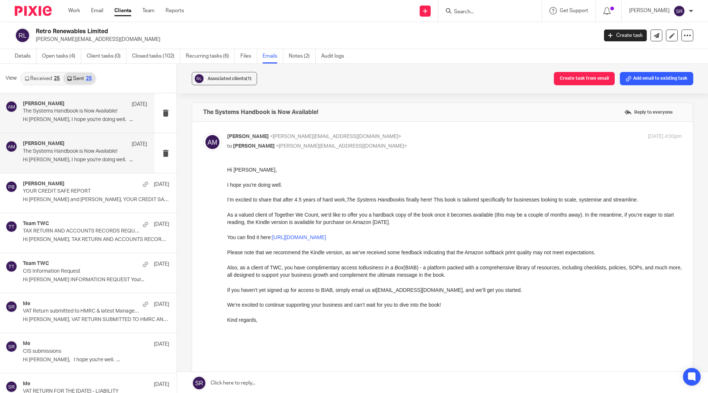
click at [60, 152] on p "The Systems Handbook is Now Available!" at bounding box center [73, 151] width 100 height 6
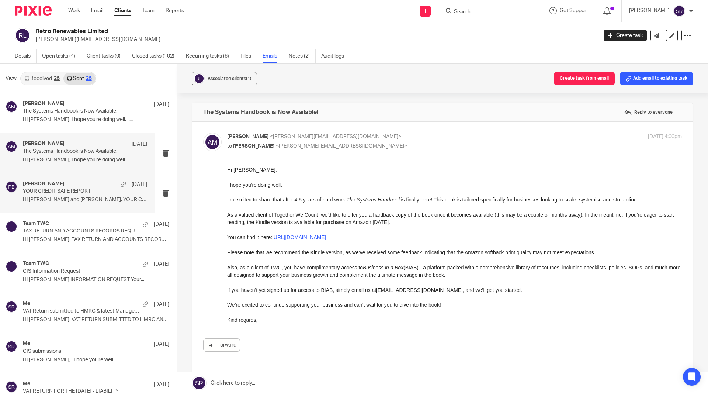
click at [51, 198] on p "Hi Ralph and Jennie, YOUR CREDIT SAFE..." at bounding box center [85, 200] width 124 height 6
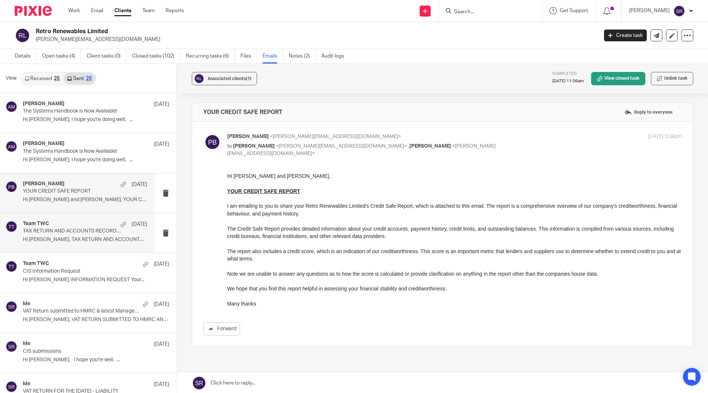
click at [80, 222] on div "Team TWC 6 Aug" at bounding box center [85, 224] width 124 height 7
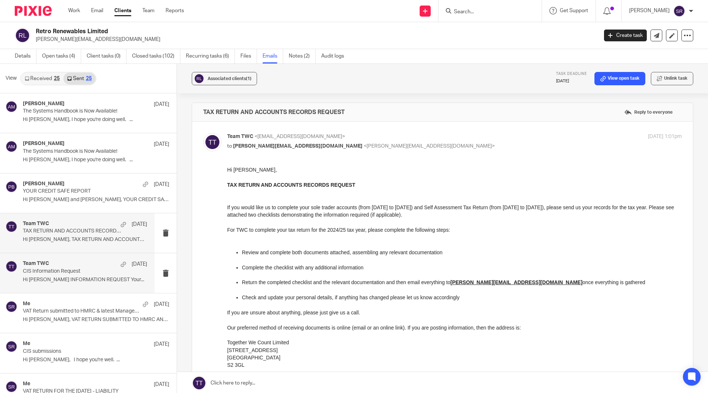
click at [69, 265] on div "Team TWC 5 Aug" at bounding box center [85, 263] width 124 height 7
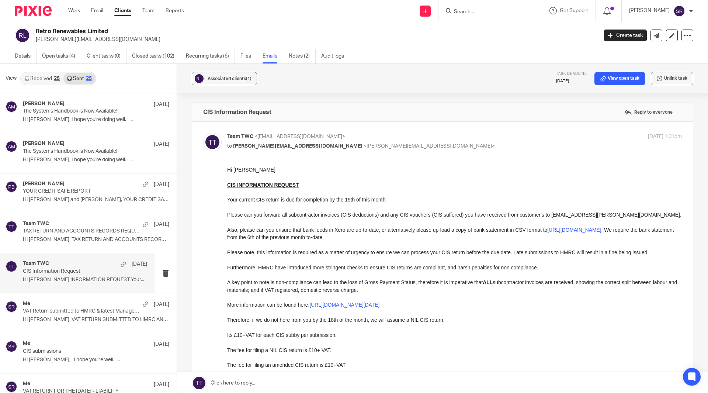
click at [37, 77] on link "Received 25" at bounding box center [42, 79] width 42 height 12
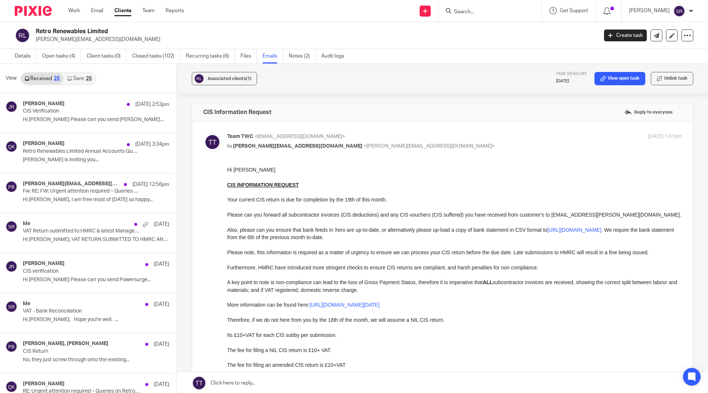
scroll to position [1, 0]
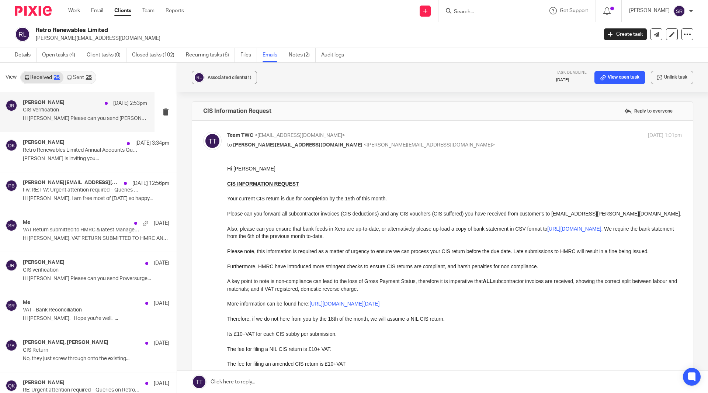
click at [41, 103] on h4 "Jennie Retro" at bounding box center [44, 103] width 42 height 6
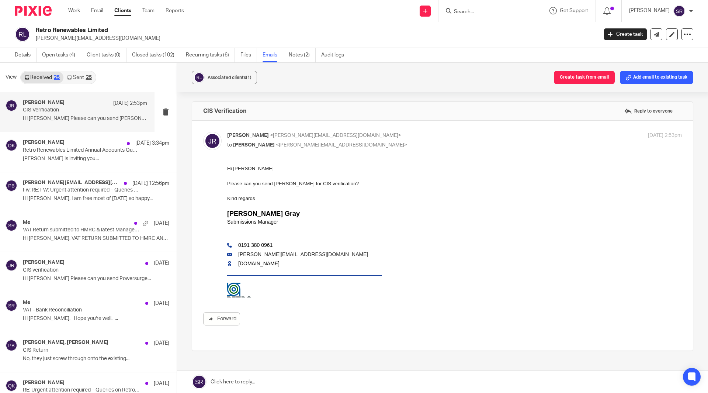
scroll to position [0, 0]
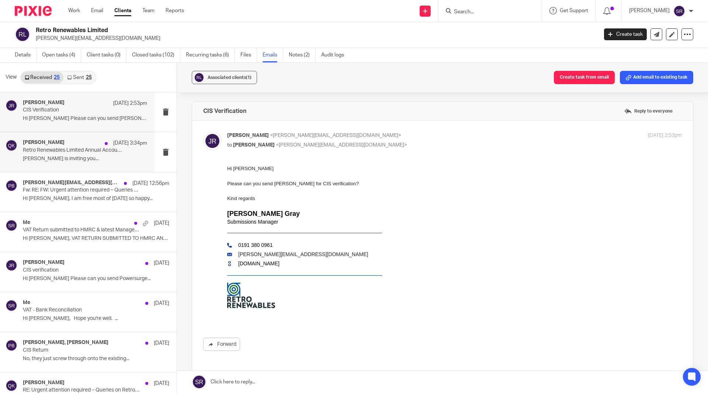
click at [63, 153] on div "Qasim Khushnood 11 Aug 3:34pm Retro Renewables Limited Annual Accounts Query - …" at bounding box center [85, 151] width 124 height 25
click at [56, 189] on p "Fw: RE: FW: Urgent attention required – Queries on Retro Renewables Limited Ann…" at bounding box center [73, 190] width 100 height 6
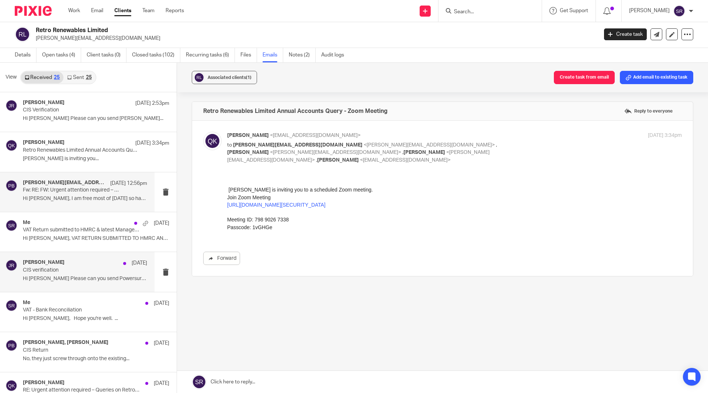
click at [65, 256] on div "Jennie Retro 24 Jul CIS verification Hi Kim Please can you send Powersurge..." at bounding box center [77, 271] width 155 height 39
click at [84, 271] on p "CIS verification" at bounding box center [73, 270] width 100 height 6
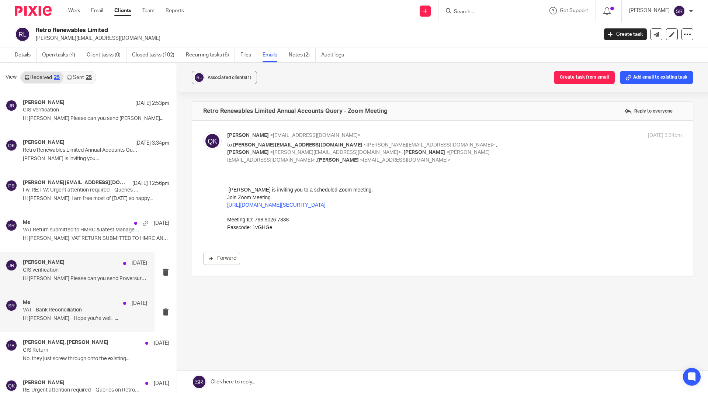
click at [62, 308] on p "VAT - Bank Reconciliation" at bounding box center [73, 310] width 100 height 6
click at [57, 313] on p "VAT - Bank Reconciliation" at bounding box center [73, 310] width 100 height 6
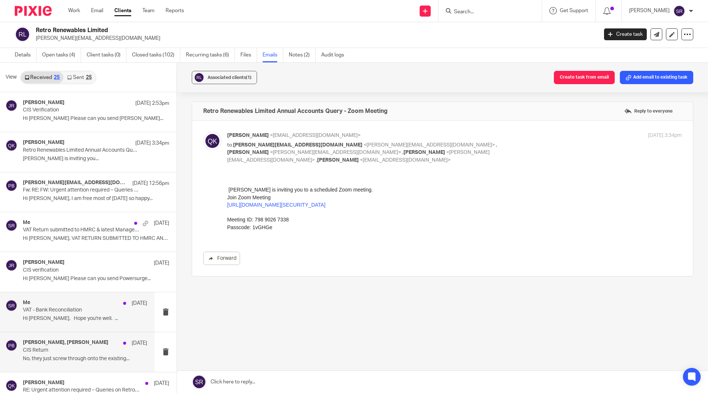
click at [66, 343] on h4 "Penny Brown, Jennie Retro" at bounding box center [66, 342] width 86 height 6
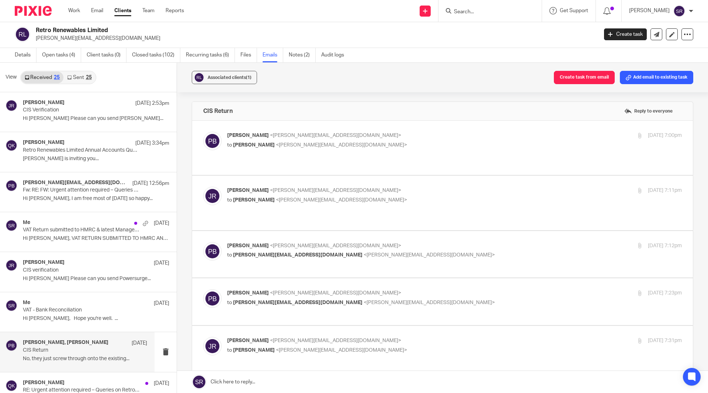
click at [252, 137] on span "Penny Brown" at bounding box center [248, 135] width 42 height 5
checkbox input "true"
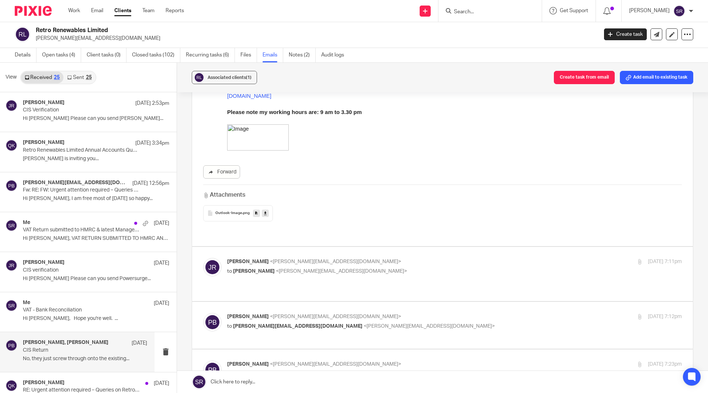
scroll to position [184, 0]
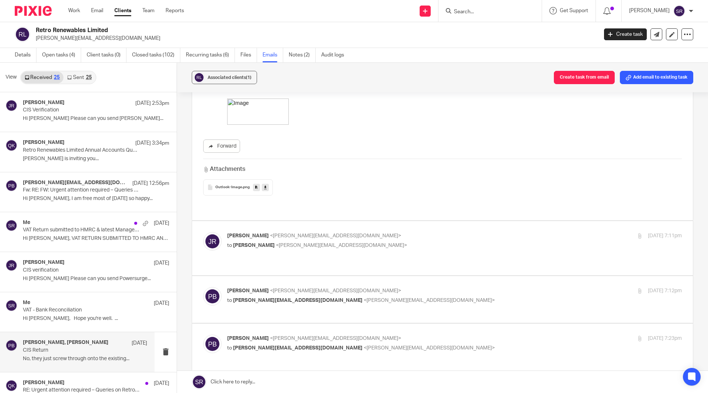
click at [280, 233] on span "<jennie@retrorenewables.co.uk>" at bounding box center [335, 235] width 131 height 5
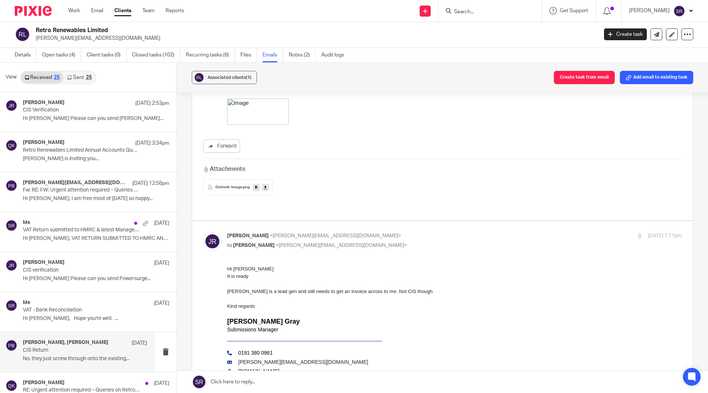
scroll to position [0, 0]
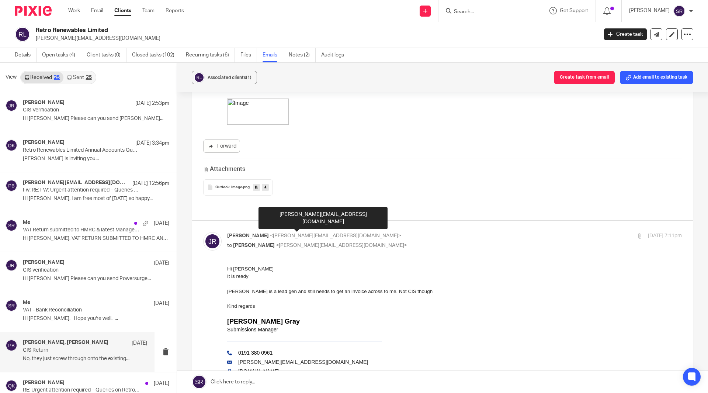
click at [280, 233] on span "<jennie@retrorenewables.co.uk>" at bounding box center [335, 235] width 131 height 5
checkbox input "false"
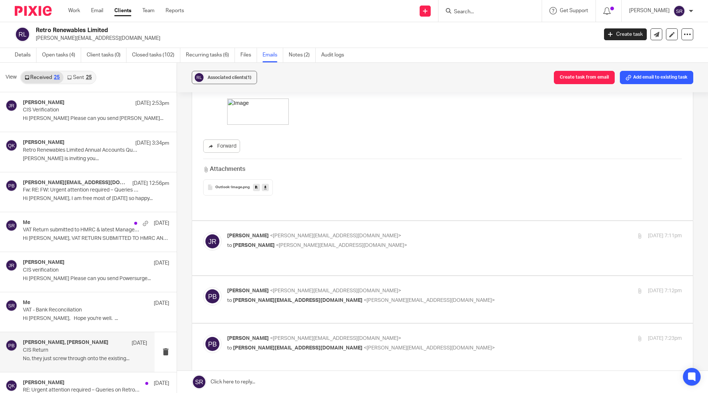
click at [275, 287] on p "Penny Brown <penny@togetherwecount.co.uk>" at bounding box center [378, 291] width 303 height 8
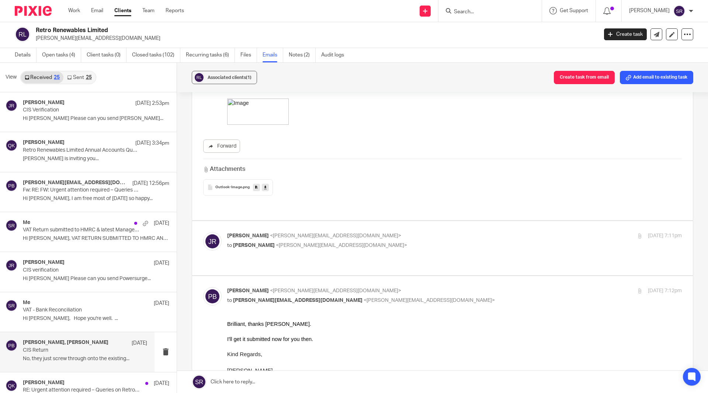
click at [275, 287] on p "Penny Brown <penny@togetherwecount.co.uk>" at bounding box center [378, 291] width 303 height 8
checkbox input "false"
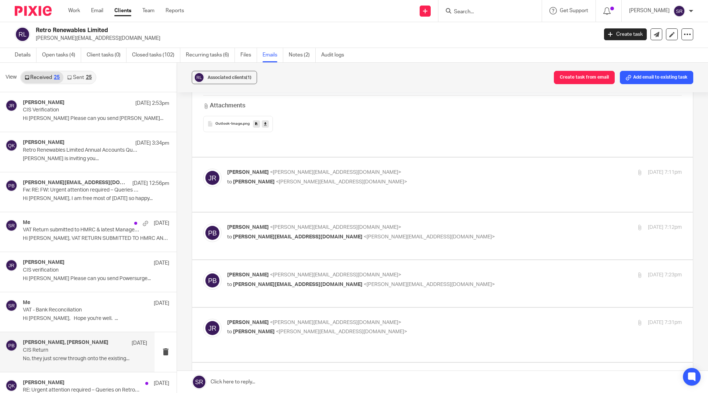
scroll to position [258, 0]
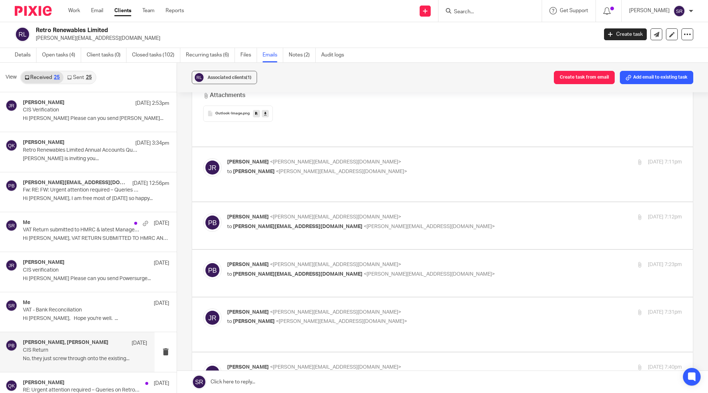
click at [270, 262] on span "<penny@togetherwecount.co.uk>" at bounding box center [335, 264] width 131 height 5
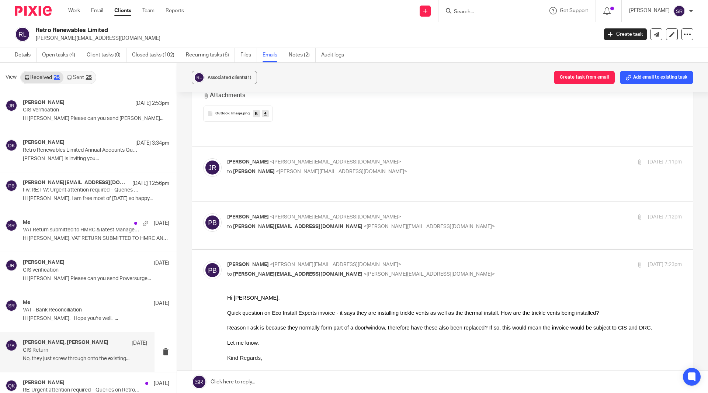
scroll to position [0, 0]
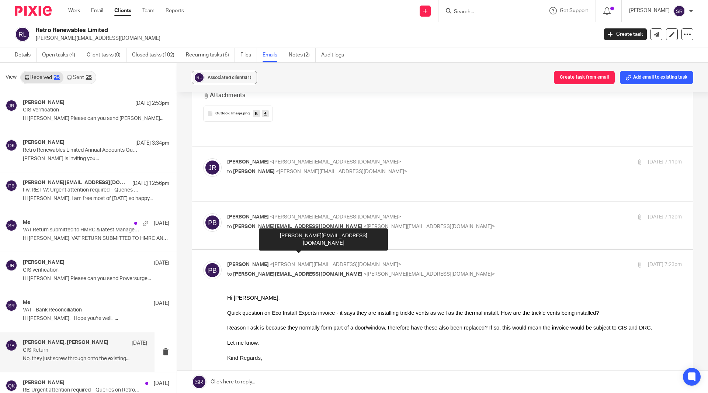
click at [270, 262] on span "<penny@togetherwecount.co.uk>" at bounding box center [335, 264] width 131 height 5
checkbox input "false"
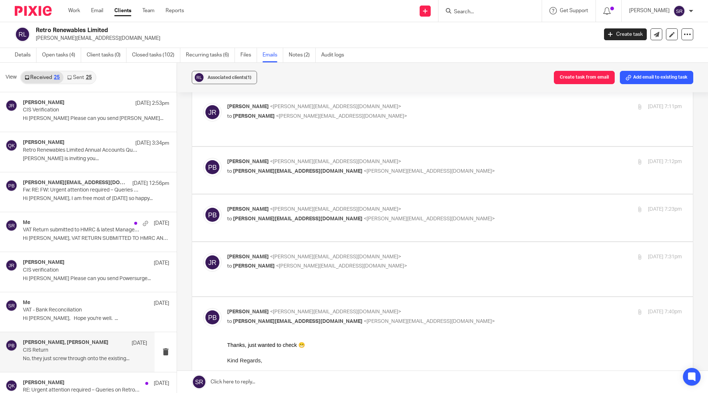
scroll to position [332, 0]
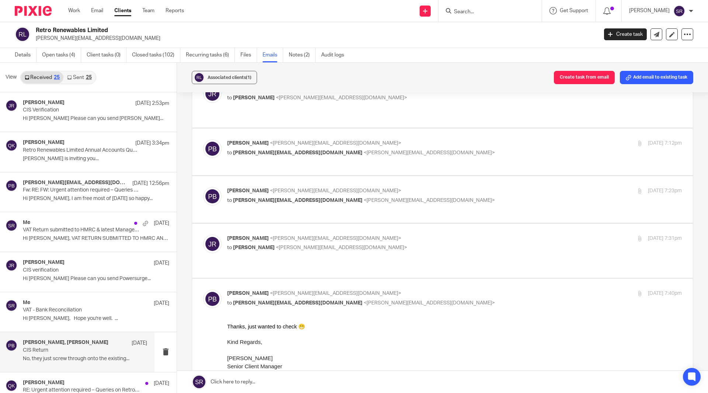
click at [276, 245] on span "<penny@togetherwecount.co.uk>" at bounding box center [341, 247] width 131 height 5
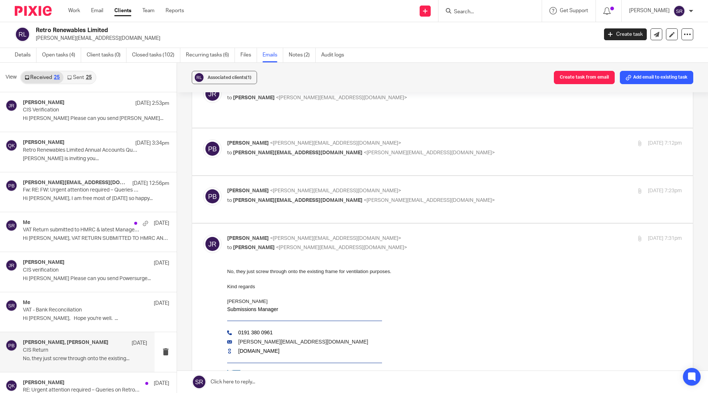
scroll to position [0, 0]
click at [276, 245] on span "<penny@togetherwecount.co.uk>" at bounding box center [341, 247] width 131 height 5
checkbox input "false"
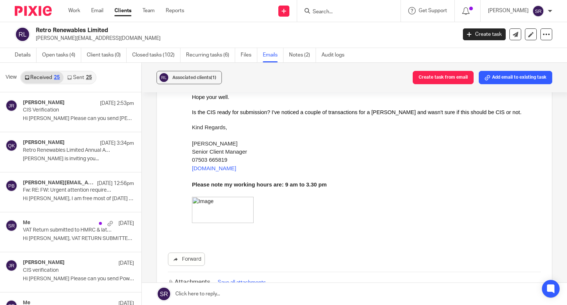
scroll to position [1285, 0]
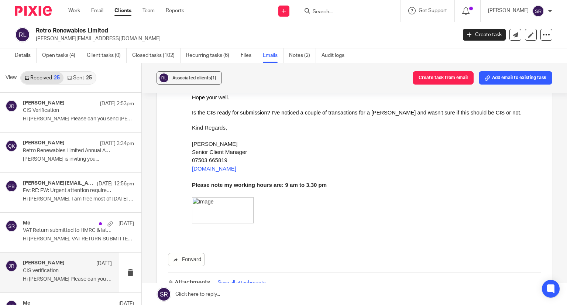
click at [43, 262] on h4 "Jennie Retro" at bounding box center [44, 263] width 42 height 6
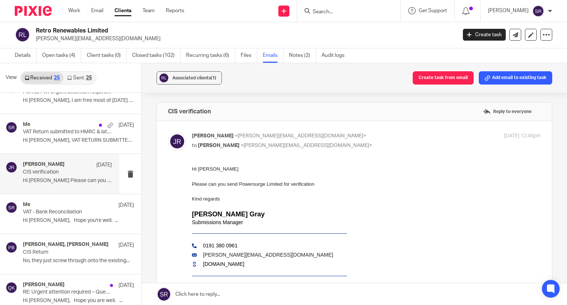
scroll to position [111, 0]
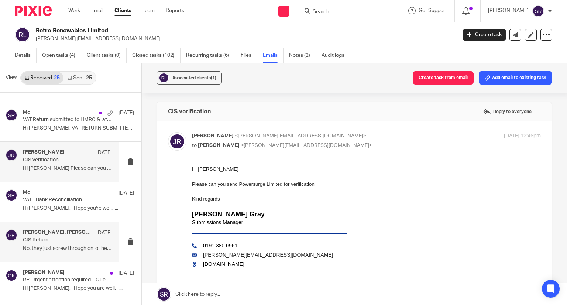
click at [45, 249] on p "No, they just screw through onto the existing..." at bounding box center [67, 248] width 89 height 6
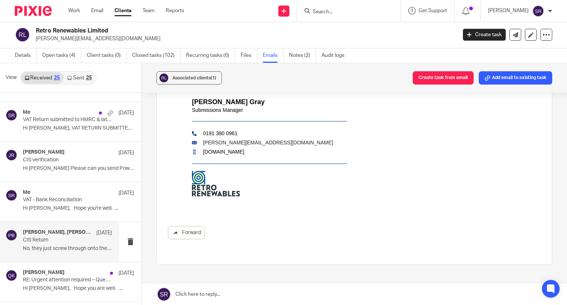
scroll to position [148, 0]
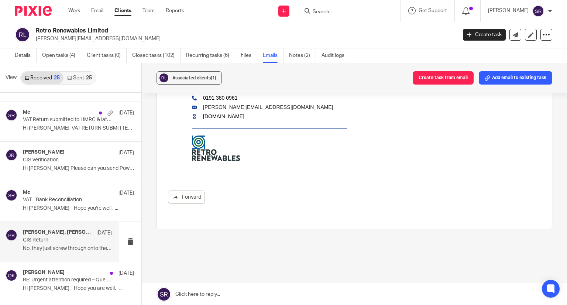
click at [58, 241] on p "CIS Return" at bounding box center [58, 240] width 71 height 6
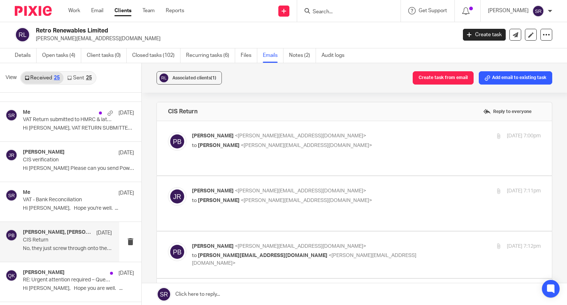
scroll to position [0, 0]
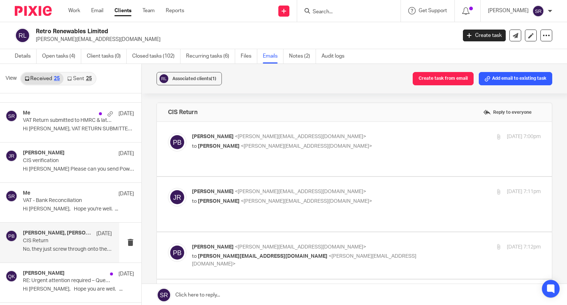
click at [214, 144] on span "Jennie Retro" at bounding box center [219, 146] width 42 height 5
checkbox input "true"
